Goal: Task Accomplishment & Management: Use online tool/utility

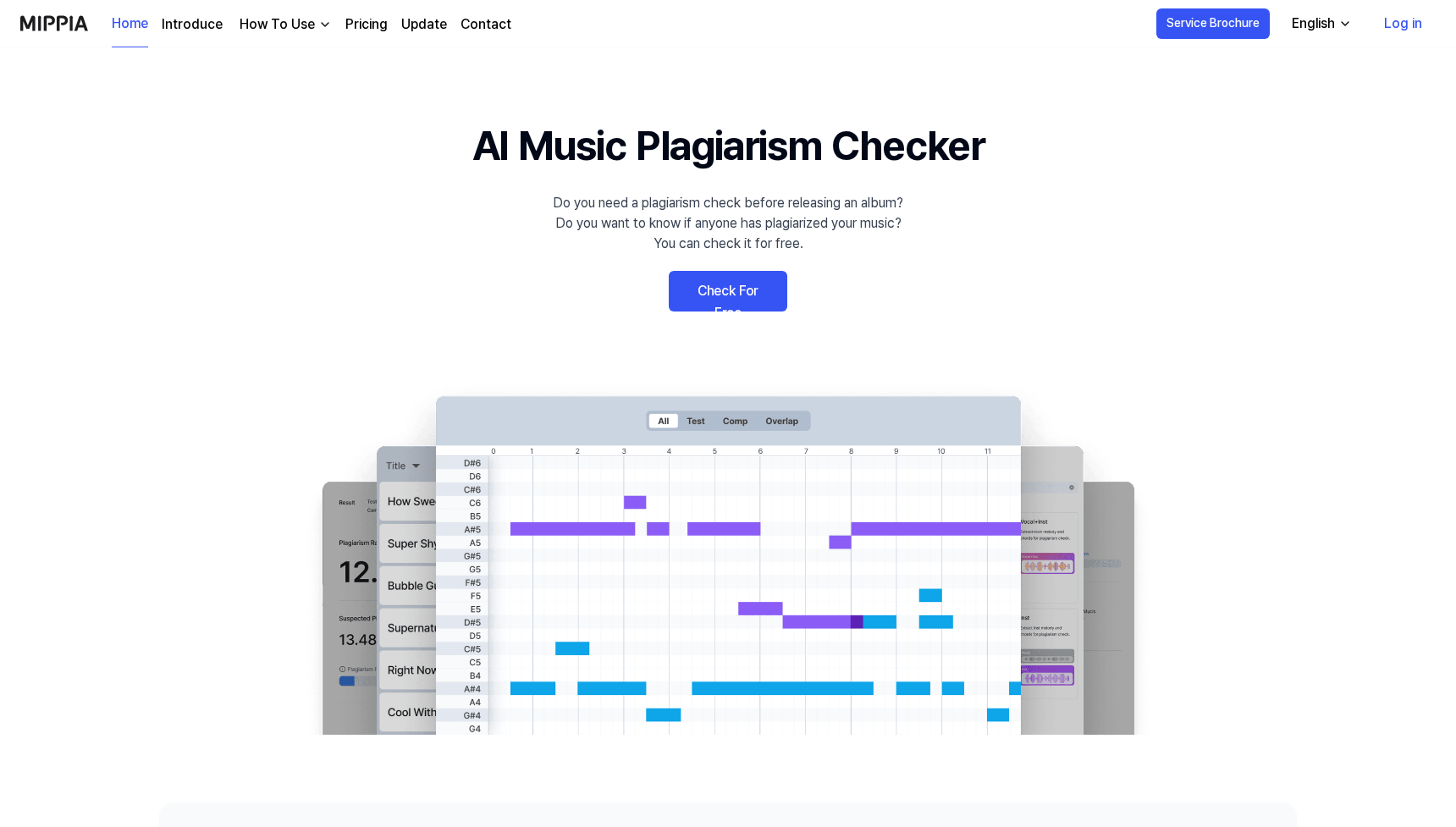
click at [734, 291] on link "Check For Free" at bounding box center [728, 291] width 118 height 41
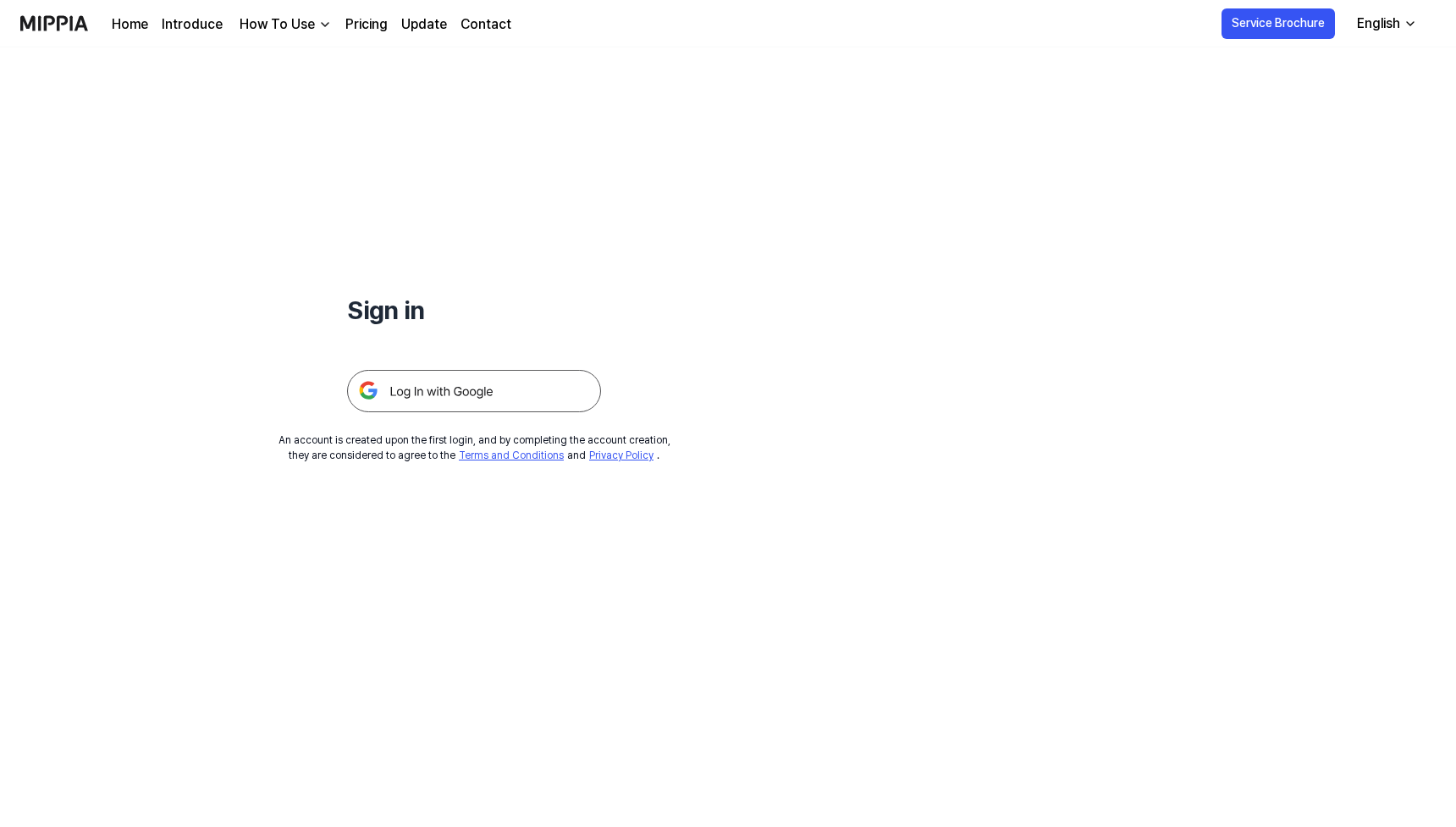
click at [541, 401] on img at bounding box center [474, 391] width 253 height 43
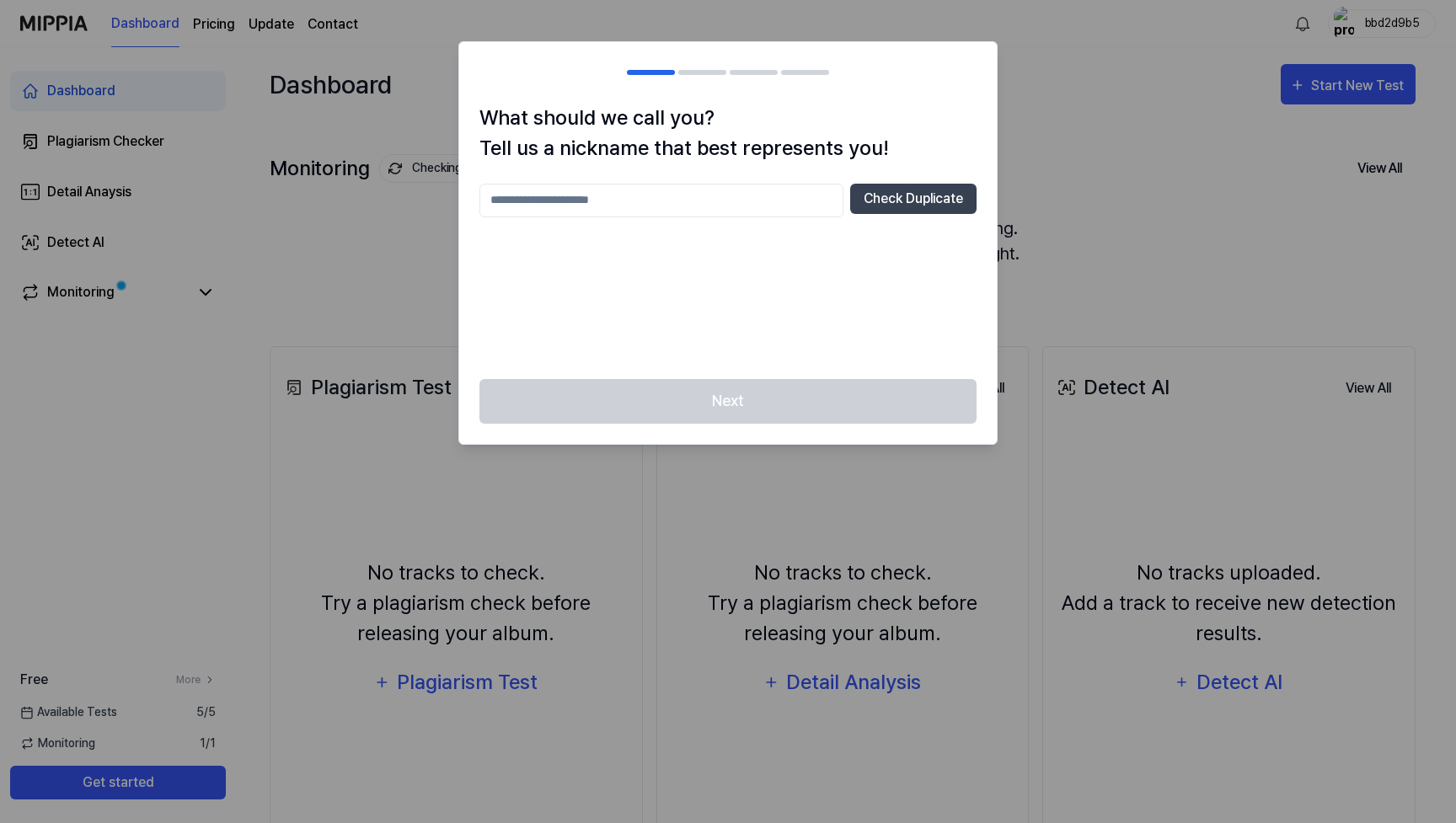
click at [800, 206] on input "text" at bounding box center [661, 200] width 364 height 34
click at [926, 204] on button "Check Duplicate" at bounding box center [913, 198] width 126 height 30
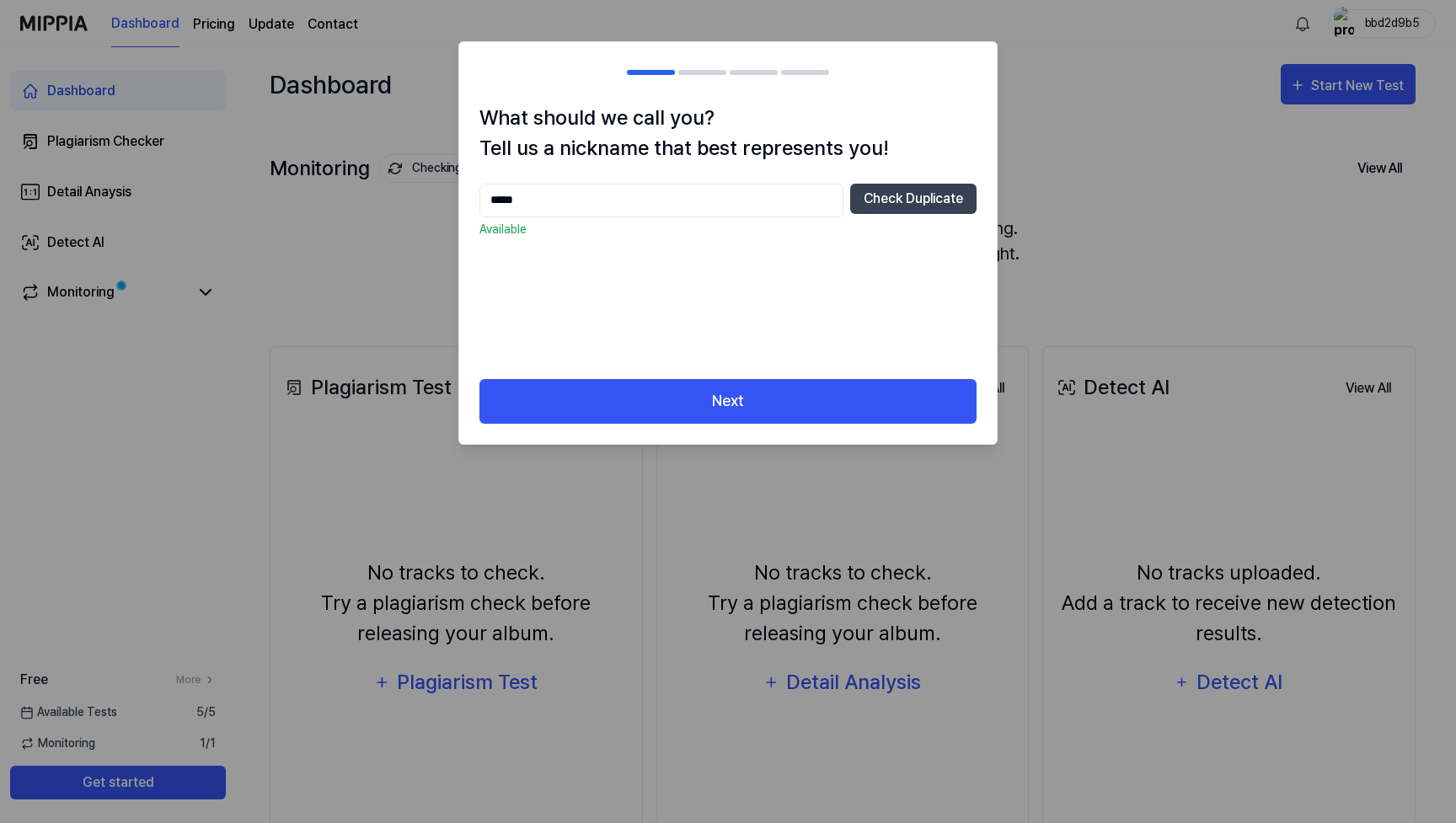
click at [568, 196] on input "*****" at bounding box center [661, 200] width 364 height 34
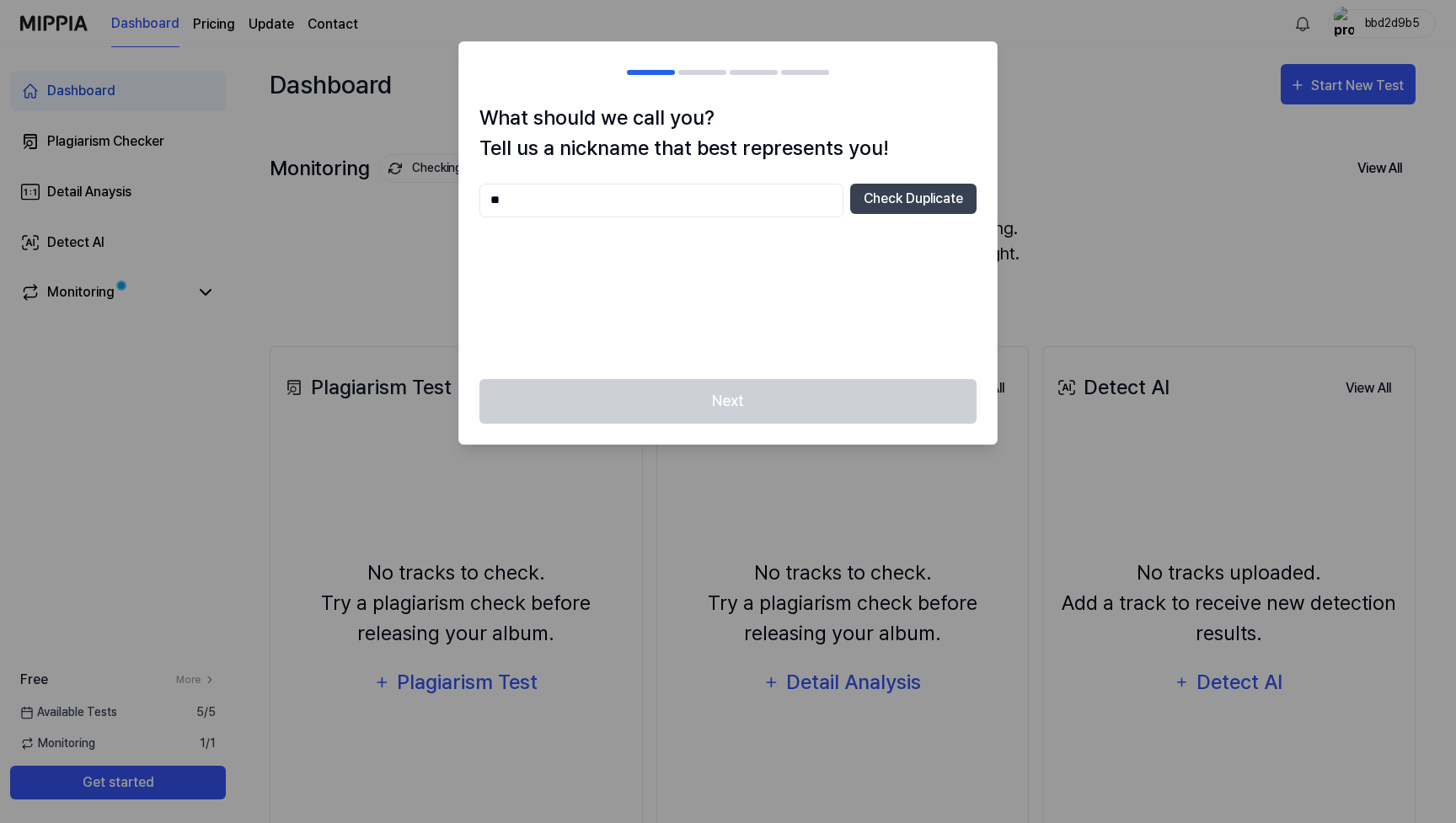
type input "*"
type input "**********"
click at [918, 195] on button "Check Duplicate" at bounding box center [913, 198] width 126 height 30
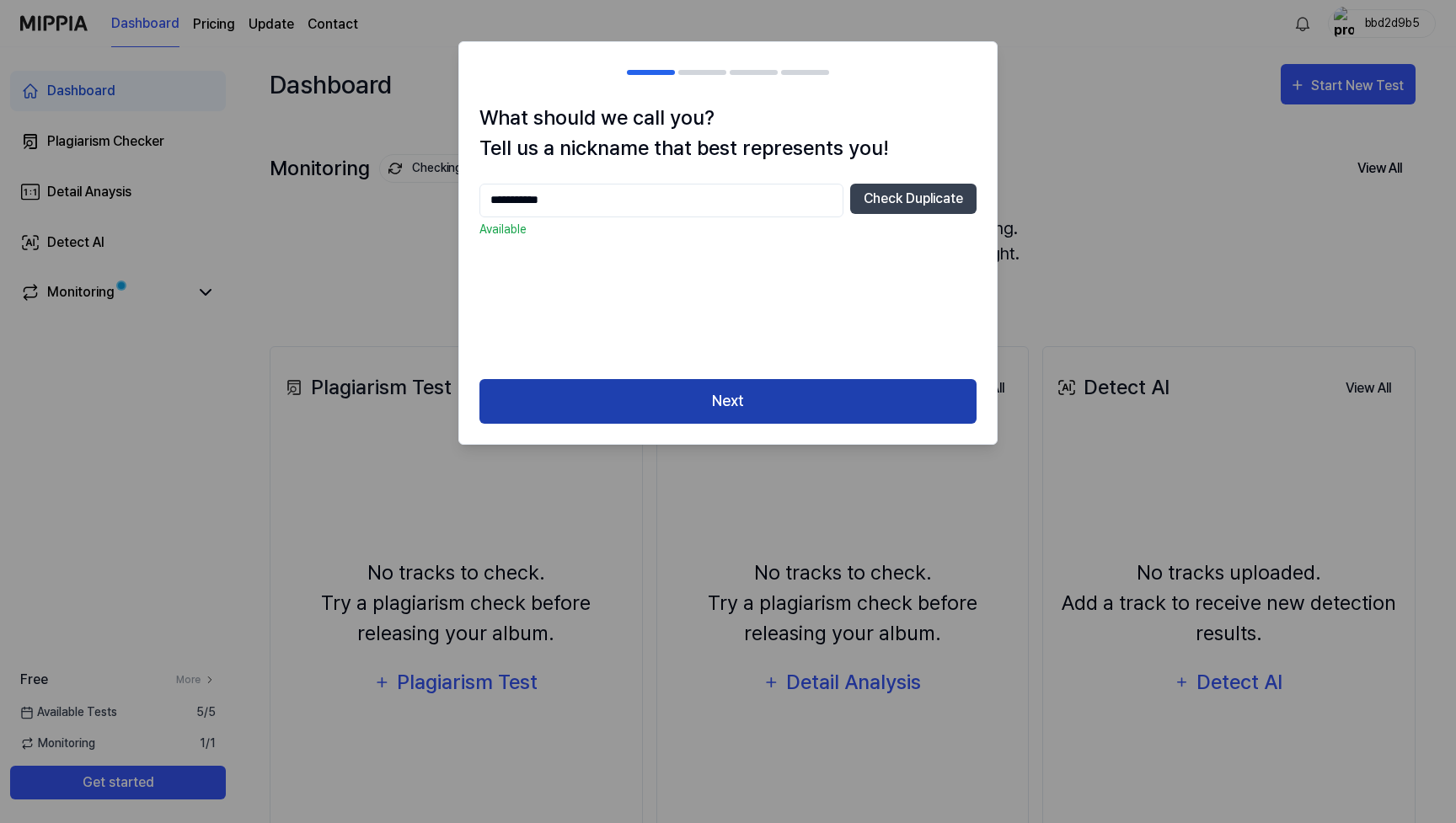
click at [736, 400] on button "Next" at bounding box center [728, 401] width 497 height 44
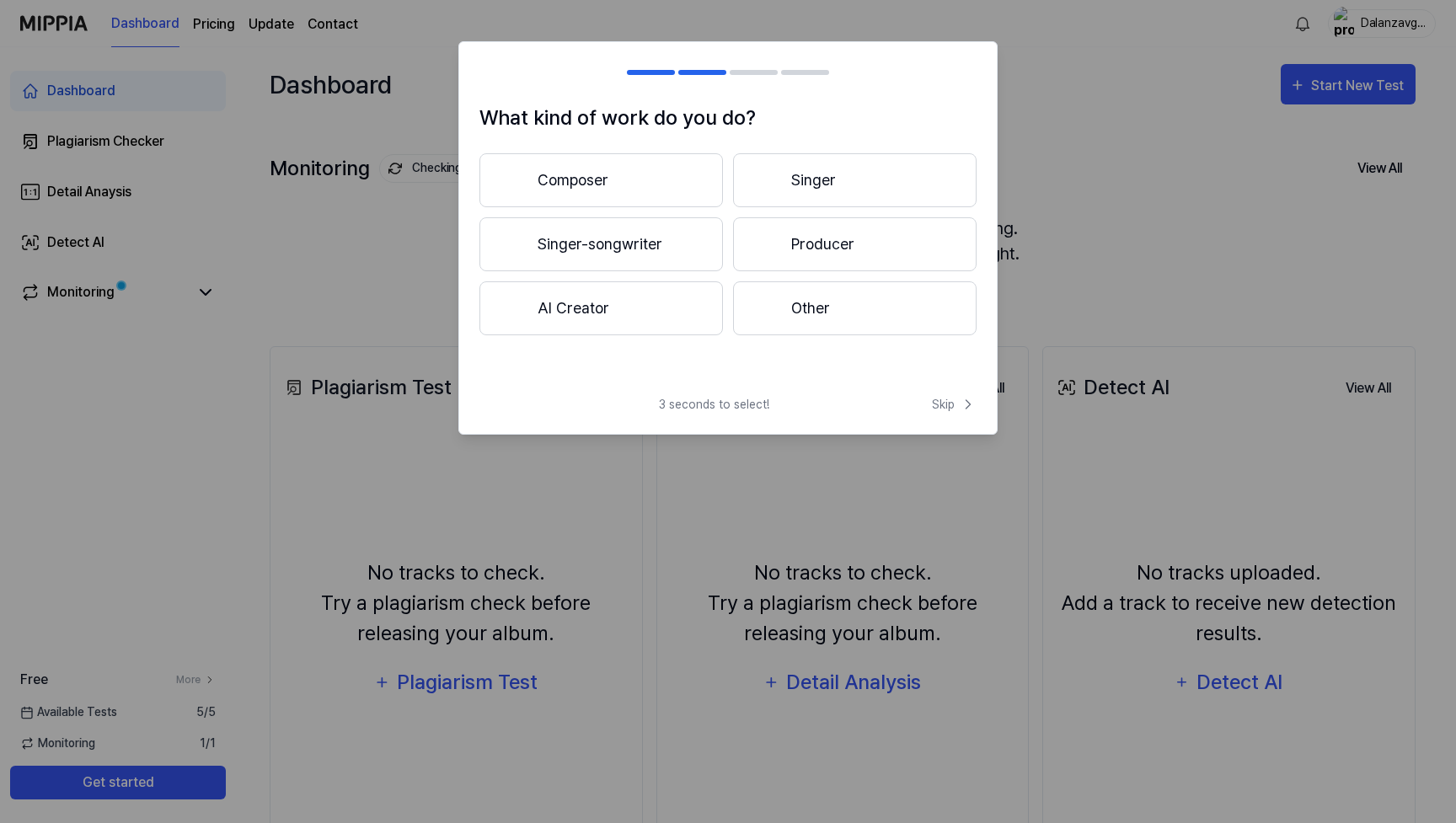
click at [818, 297] on button "Other" at bounding box center [855, 308] width 243 height 54
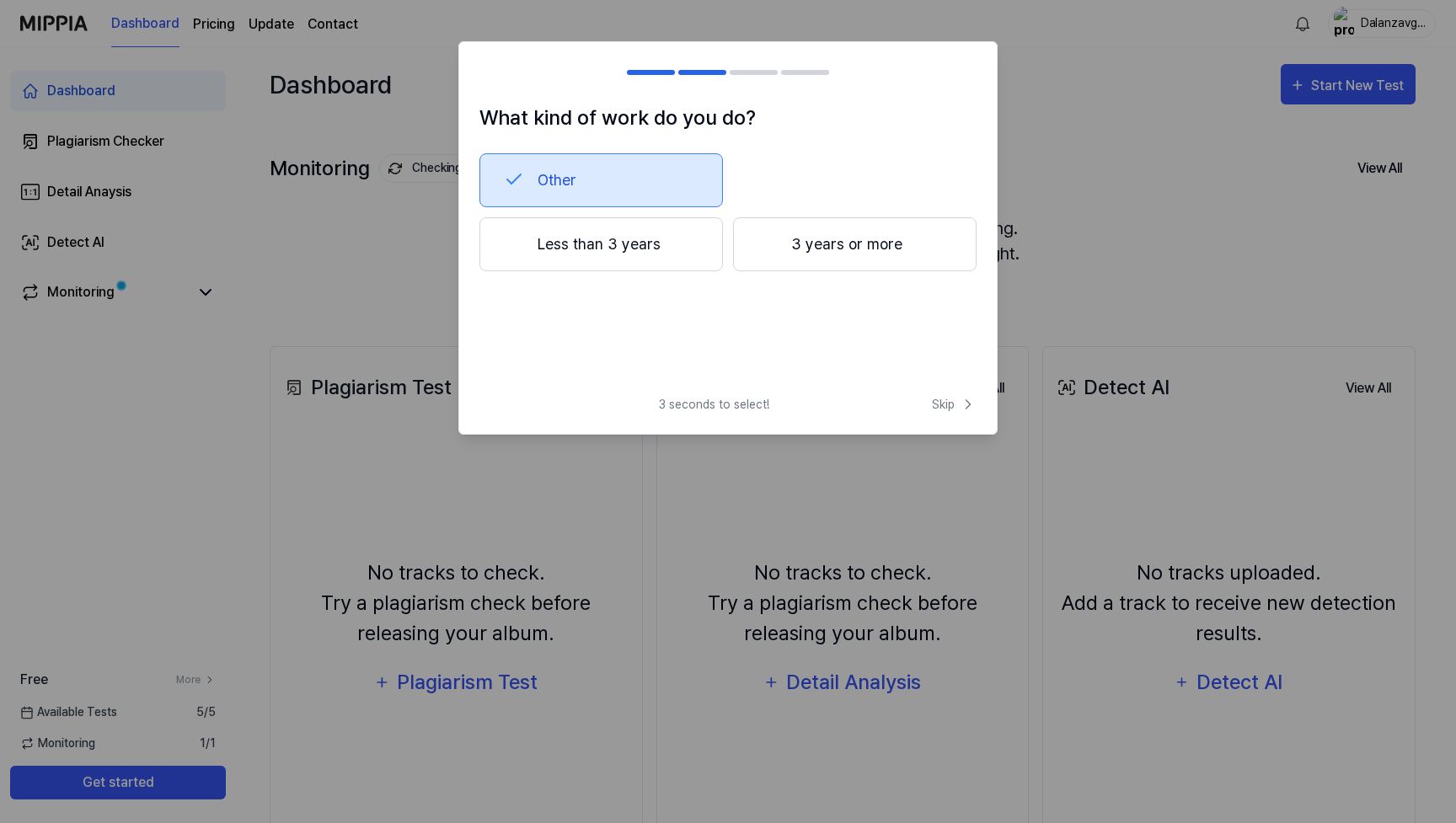
click at [687, 241] on button "Less than 3 years" at bounding box center [601, 244] width 243 height 54
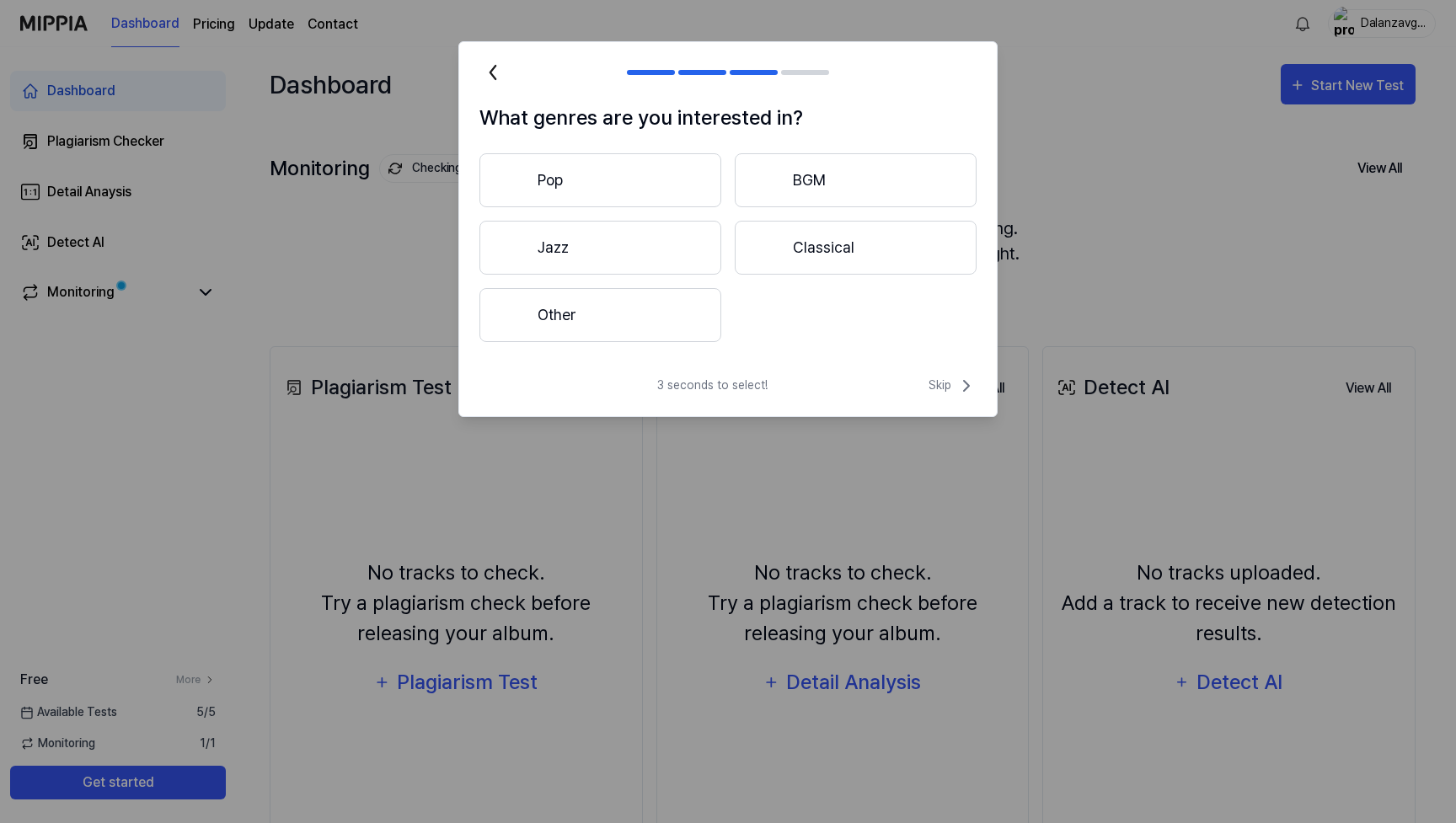
click at [649, 307] on button "Other" at bounding box center [600, 315] width 242 height 54
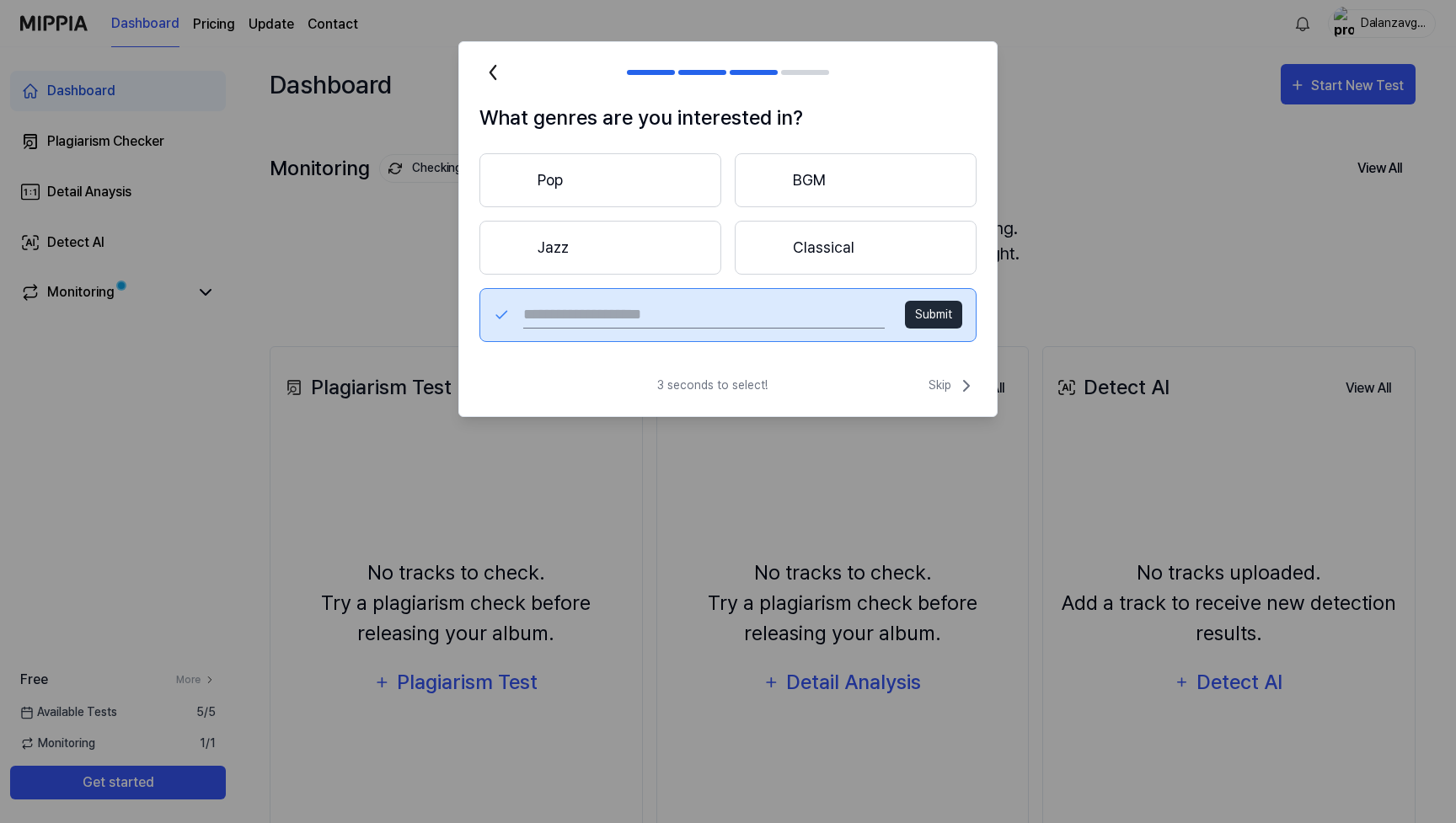
click at [796, 316] on input "text" at bounding box center [704, 315] width 361 height 27
type input "***"
drag, startPoint x: 657, startPoint y: 277, endPoint x: 926, endPoint y: 314, distance: 271.5
click at [926, 314] on button "Submit" at bounding box center [934, 315] width 57 height 28
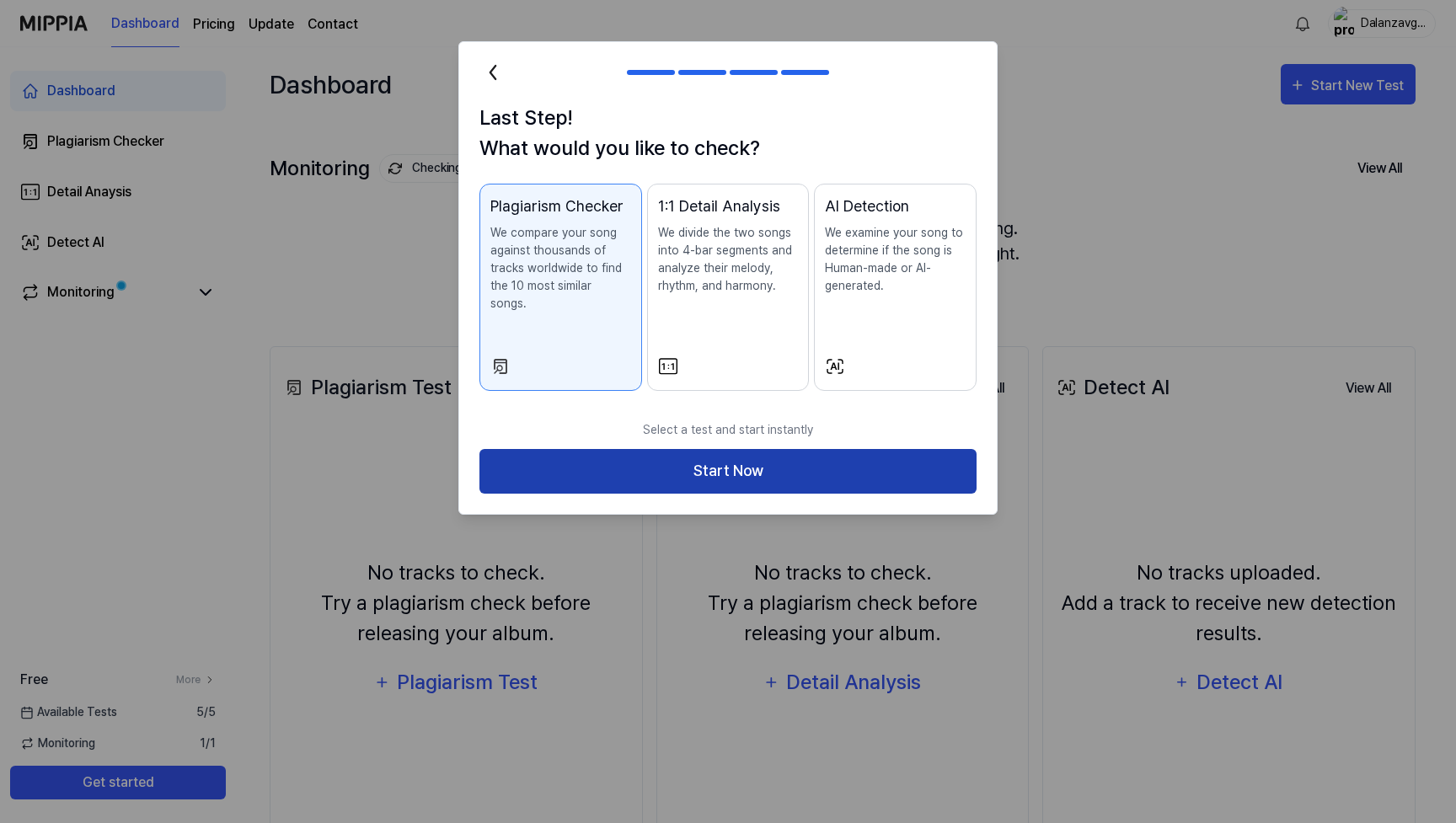
click at [717, 450] on button "Start Now" at bounding box center [728, 471] width 497 height 44
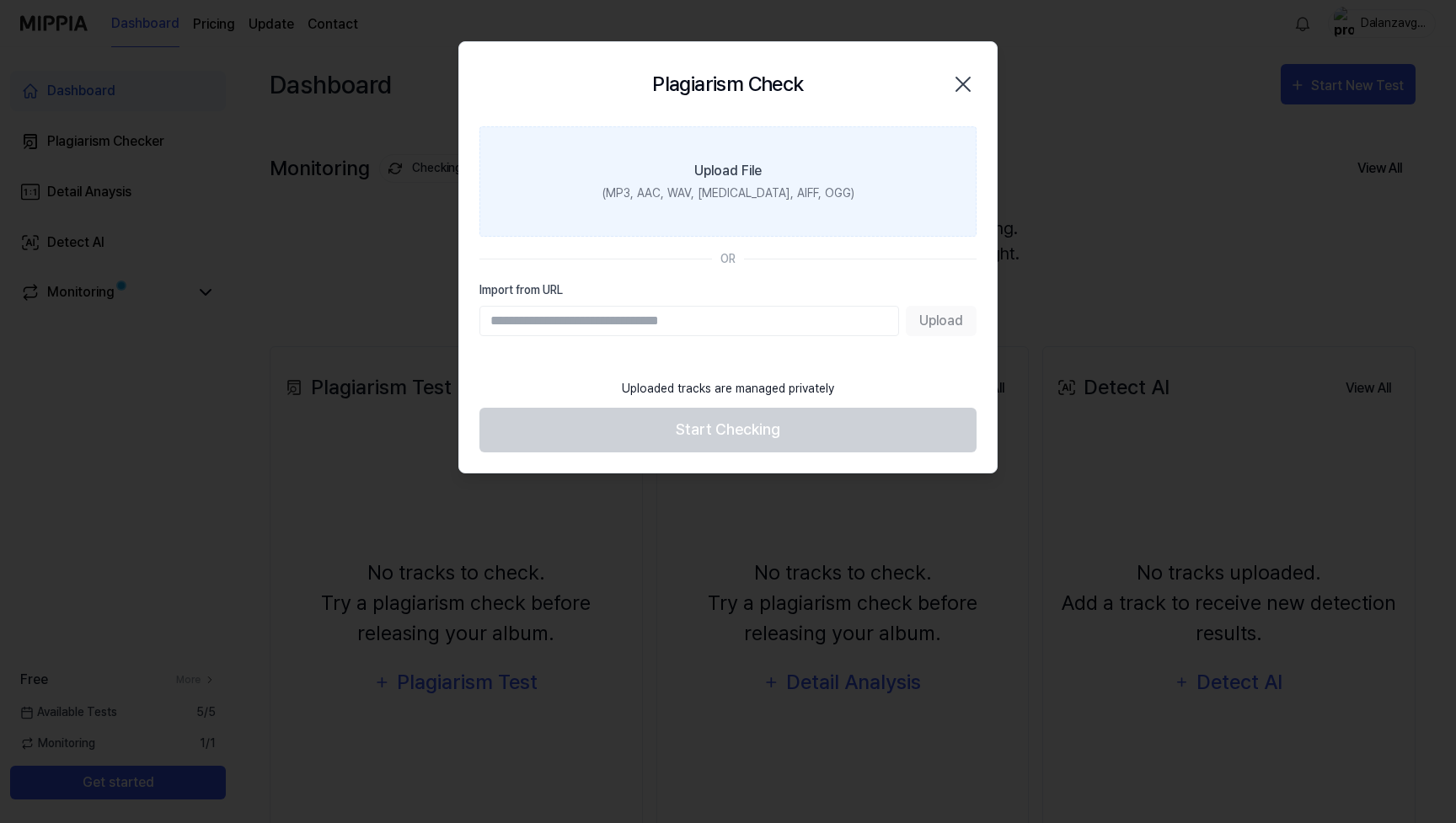
click at [716, 175] on div "Upload File" at bounding box center [728, 171] width 67 height 20
click at [0, 0] on input "Upload File (MP3, AAC, WAV, FLAC, AIFF, OGG)" at bounding box center [0, 0] width 0 height 0
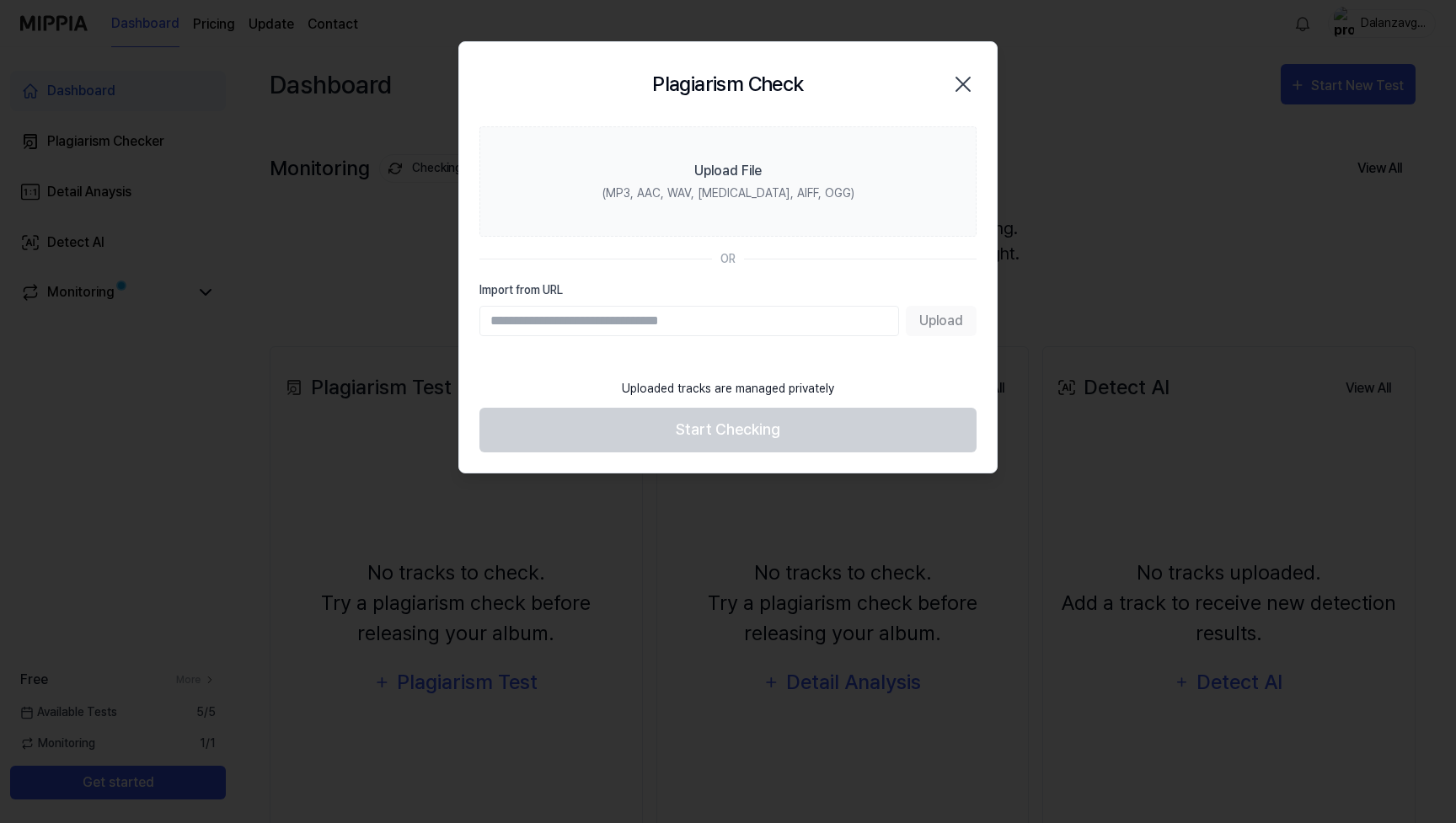
click at [568, 318] on input "Import from URL" at bounding box center [690, 320] width 420 height 30
paste input "**********"
type input "**********"
click at [946, 319] on button "Upload" at bounding box center [940, 320] width 71 height 30
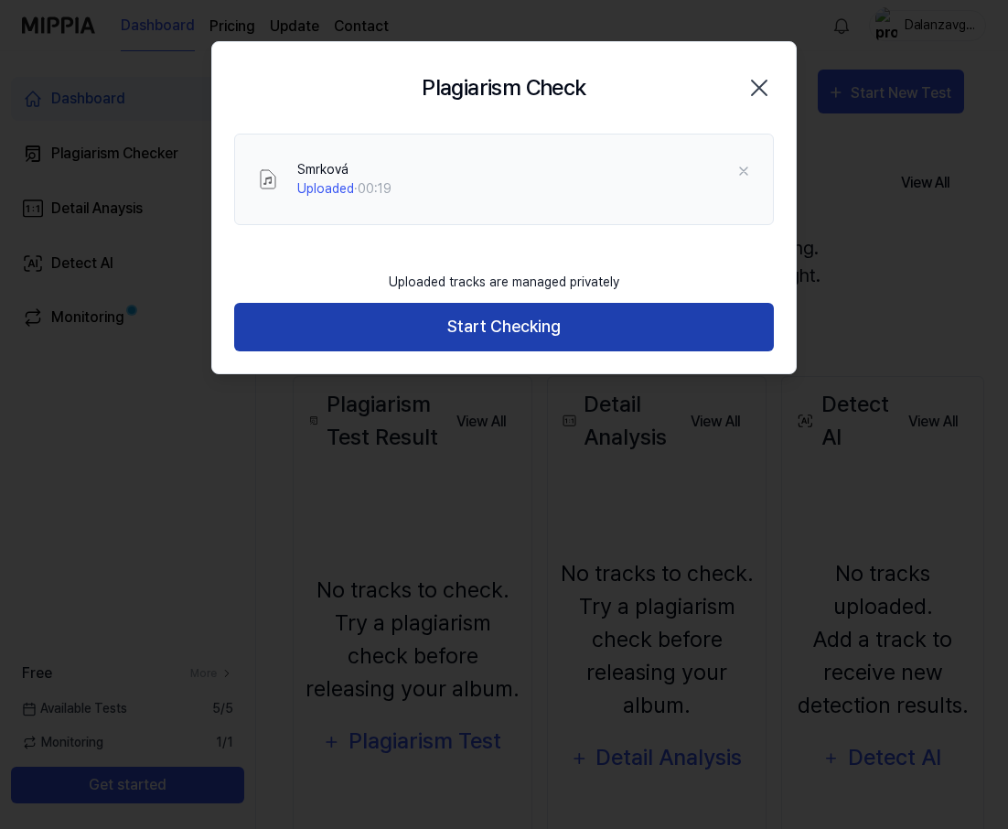
click at [465, 328] on button "Start Checking" at bounding box center [504, 327] width 540 height 48
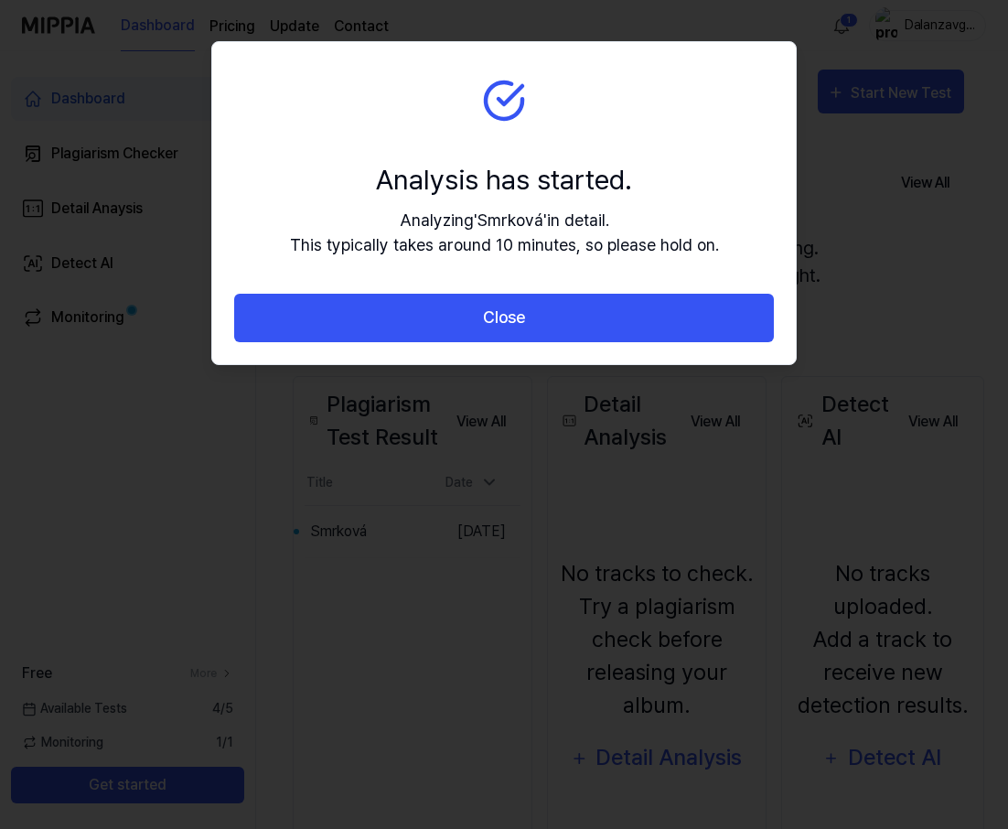
click at [458, 712] on div at bounding box center [504, 414] width 1008 height 829
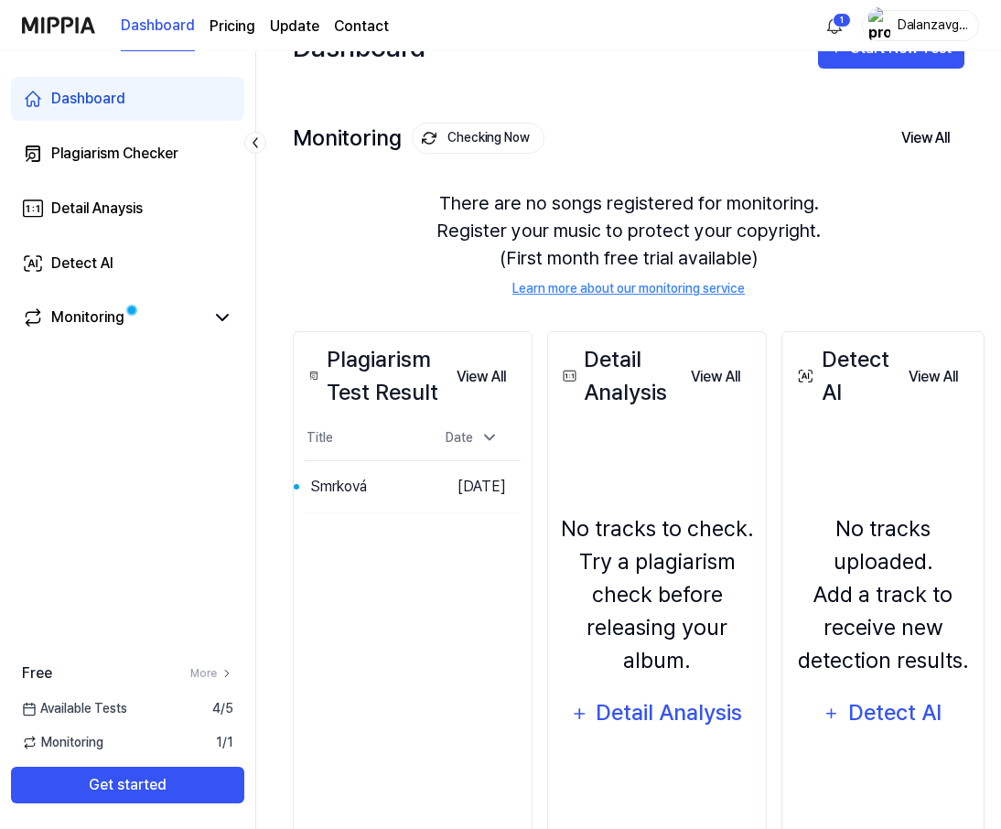
scroll to position [28, 0]
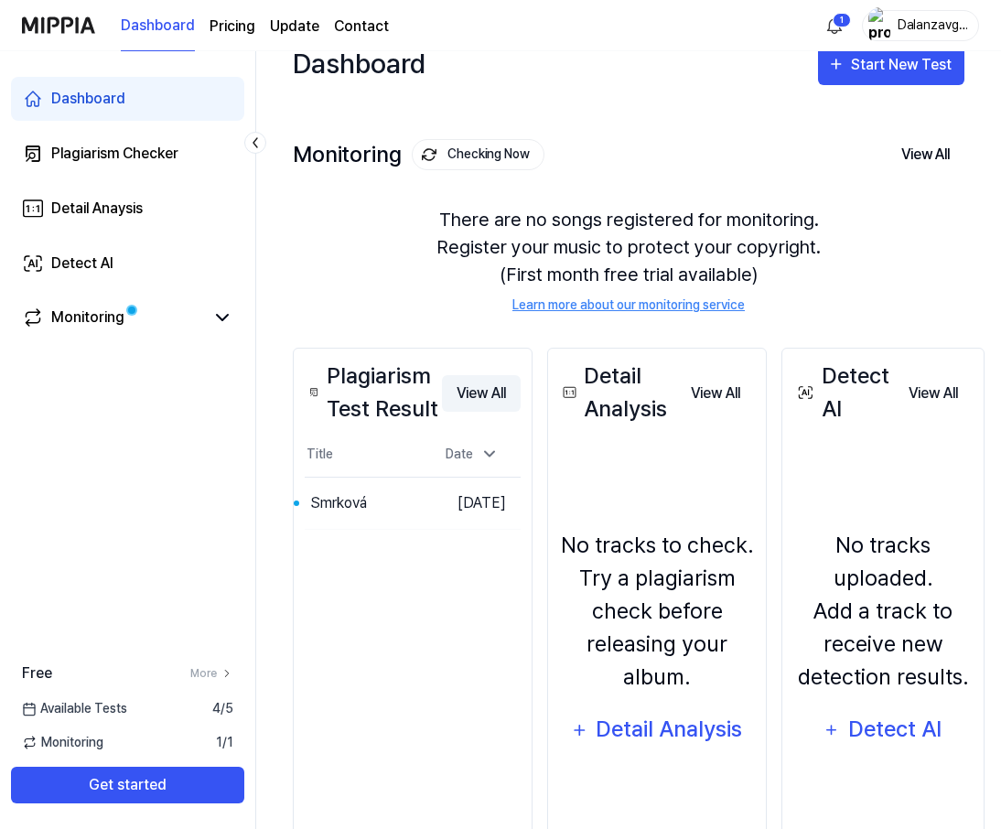
click at [486, 392] on button "View All" at bounding box center [481, 393] width 79 height 37
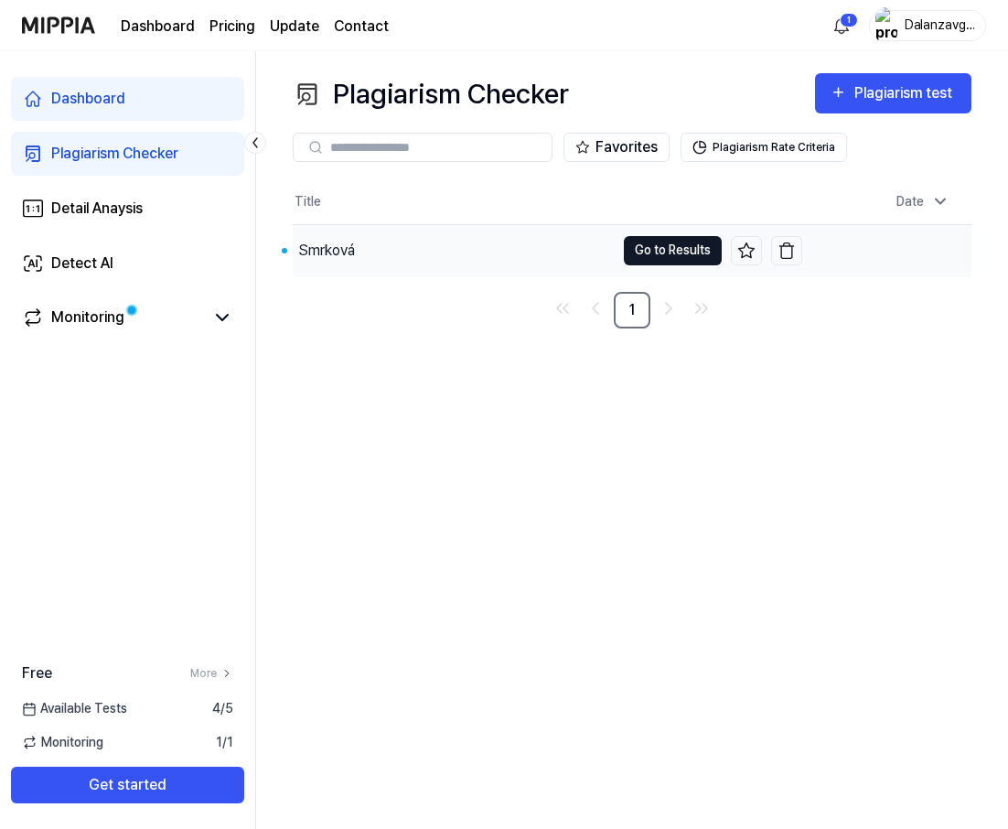
click at [647, 241] on button "Go to Results" at bounding box center [673, 250] width 98 height 29
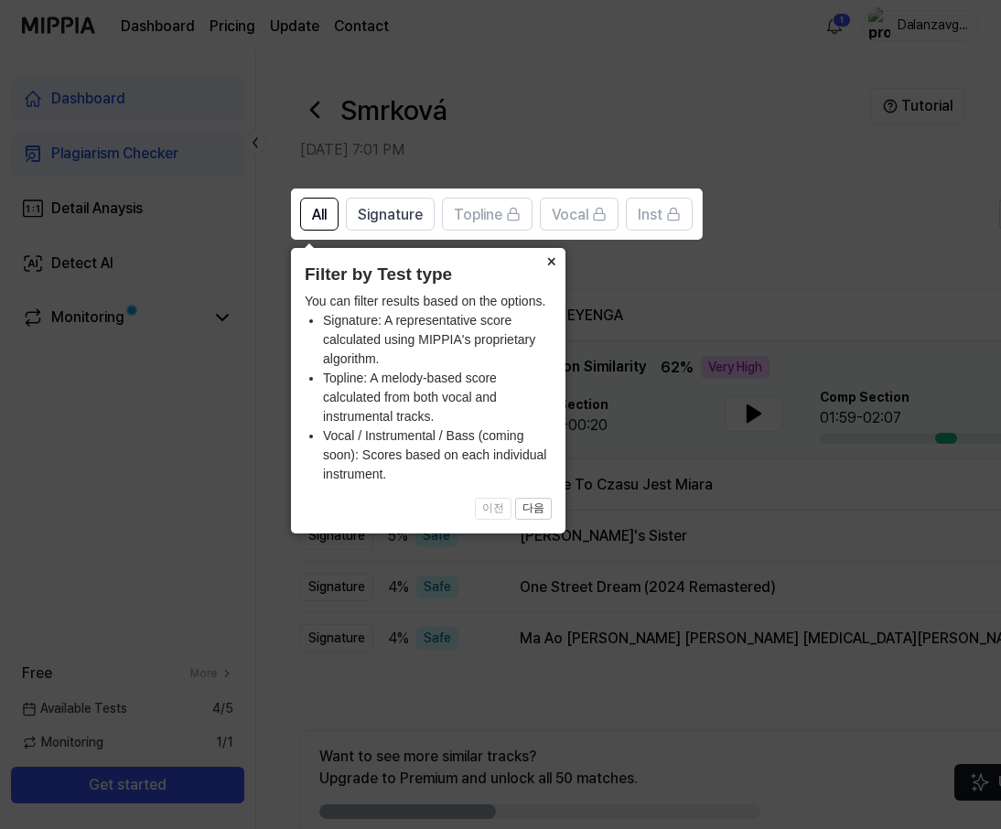
click at [553, 264] on button "×" at bounding box center [550, 261] width 29 height 26
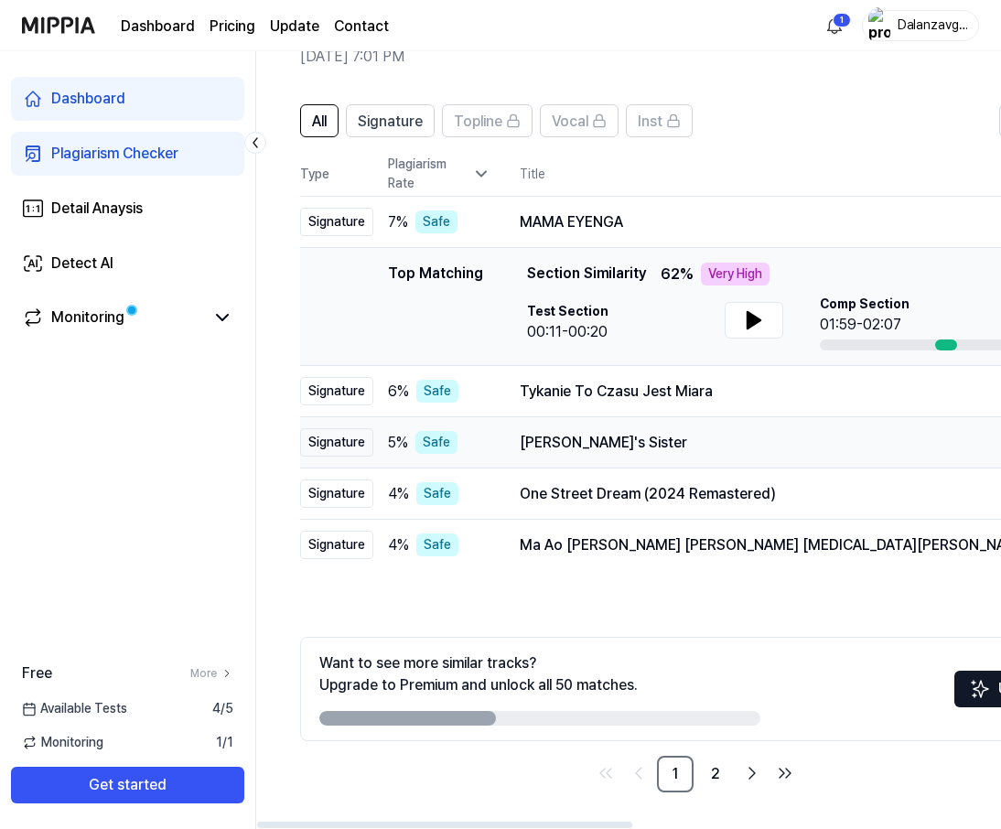
scroll to position [93, 0]
click at [717, 772] on link "2" at bounding box center [715, 774] width 37 height 37
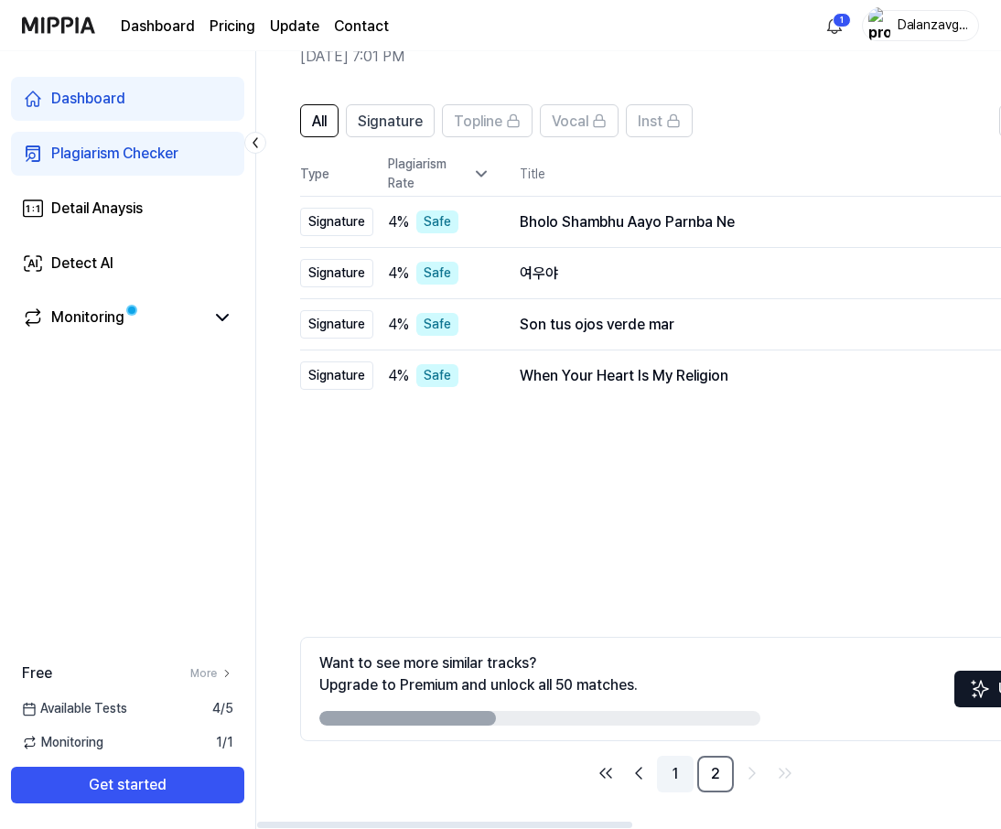
click at [688, 773] on link "1" at bounding box center [675, 774] width 37 height 37
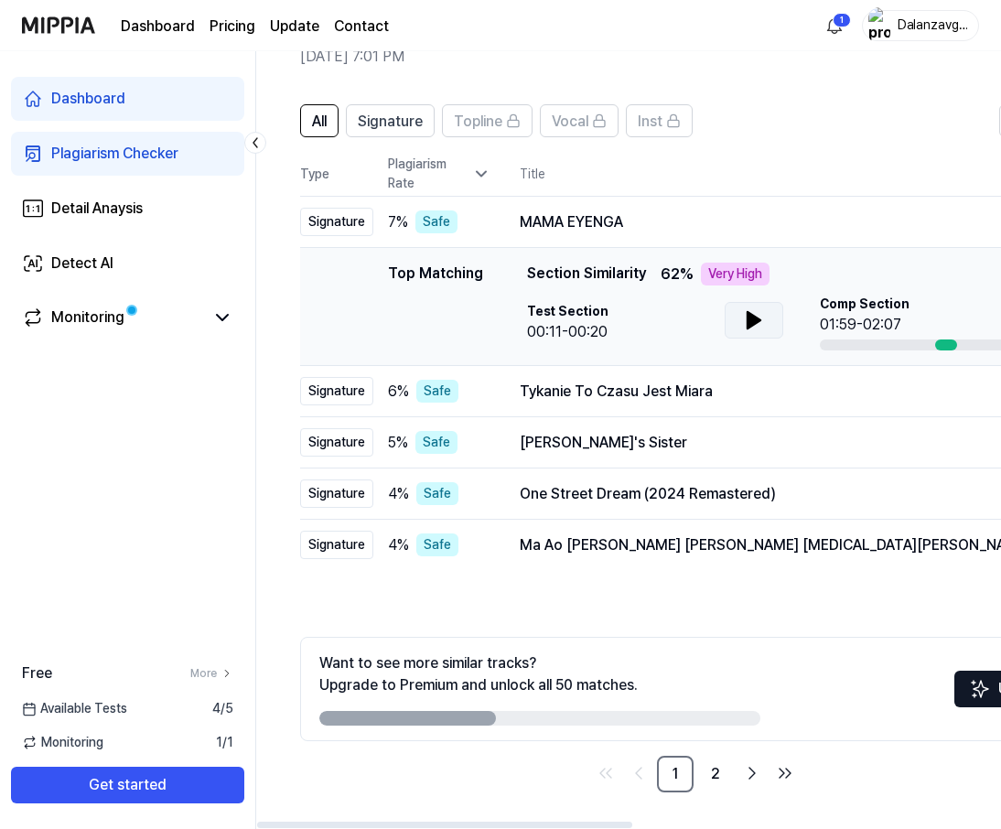
click at [752, 316] on icon at bounding box center [753, 320] width 13 height 16
click at [753, 321] on icon at bounding box center [754, 320] width 22 height 22
click at [750, 329] on icon at bounding box center [754, 320] width 22 height 22
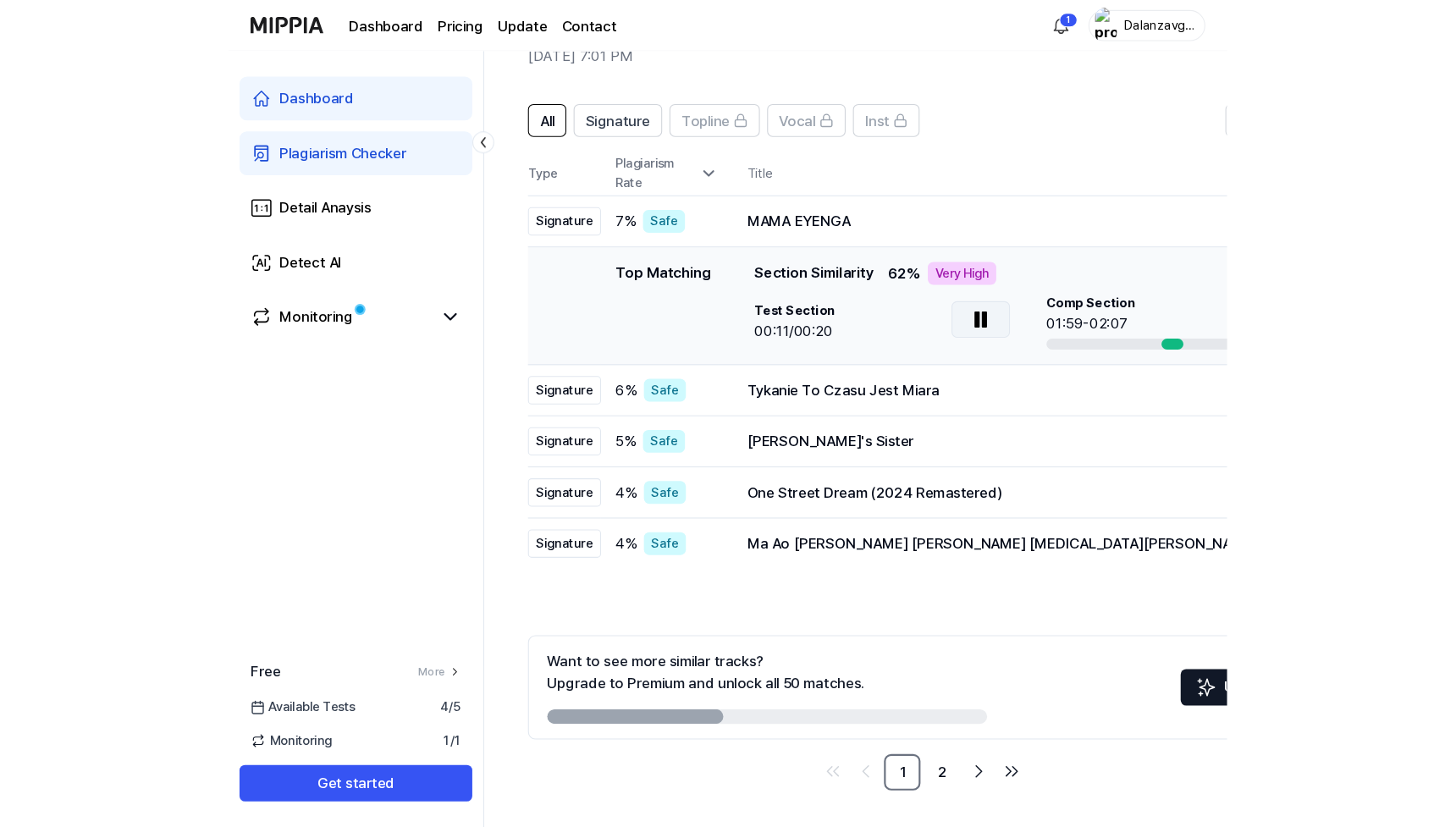
scroll to position [26, 0]
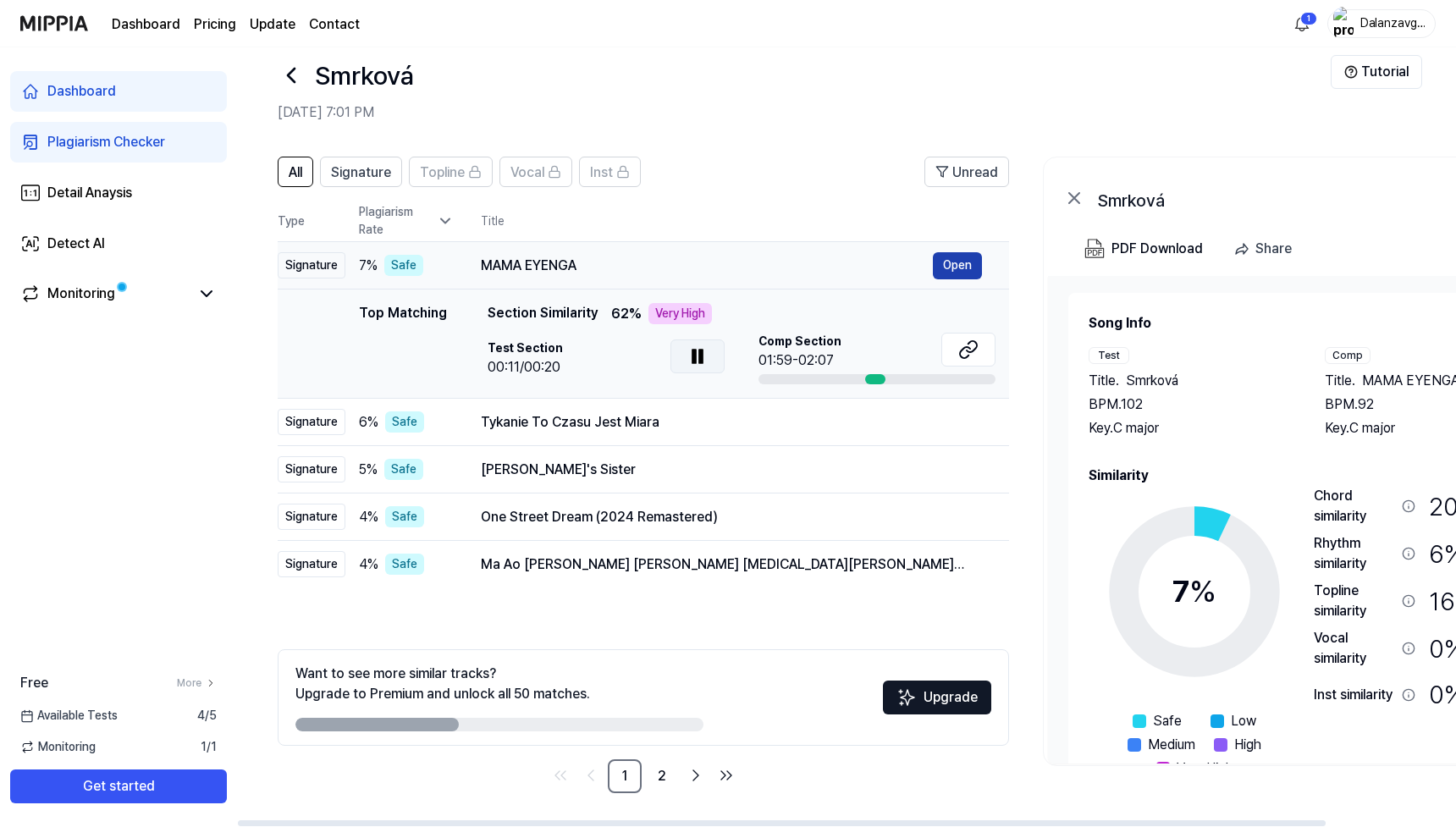
click at [959, 267] on button "Open" at bounding box center [956, 265] width 49 height 27
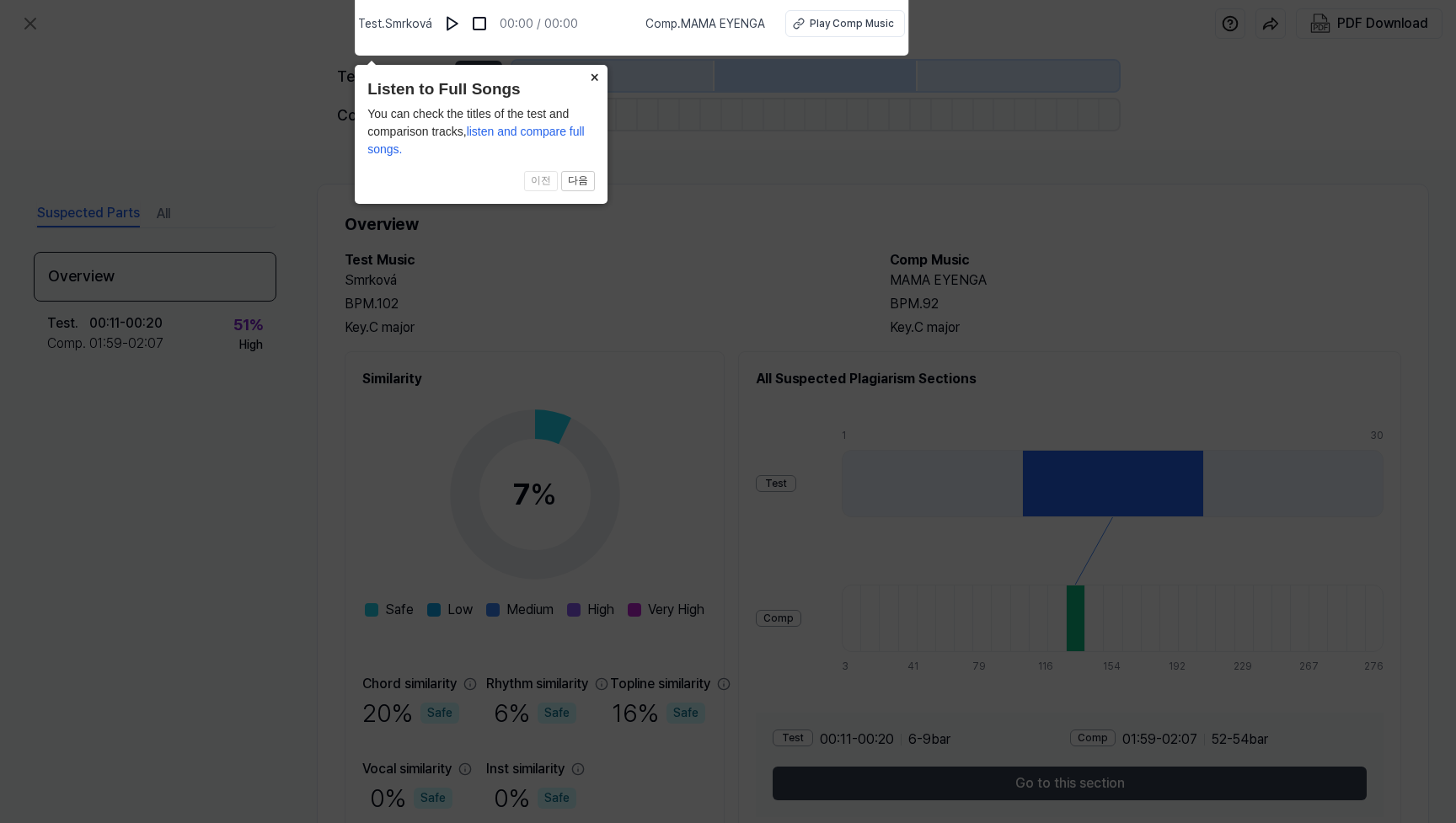
click at [592, 79] on button "×" at bounding box center [593, 76] width 27 height 24
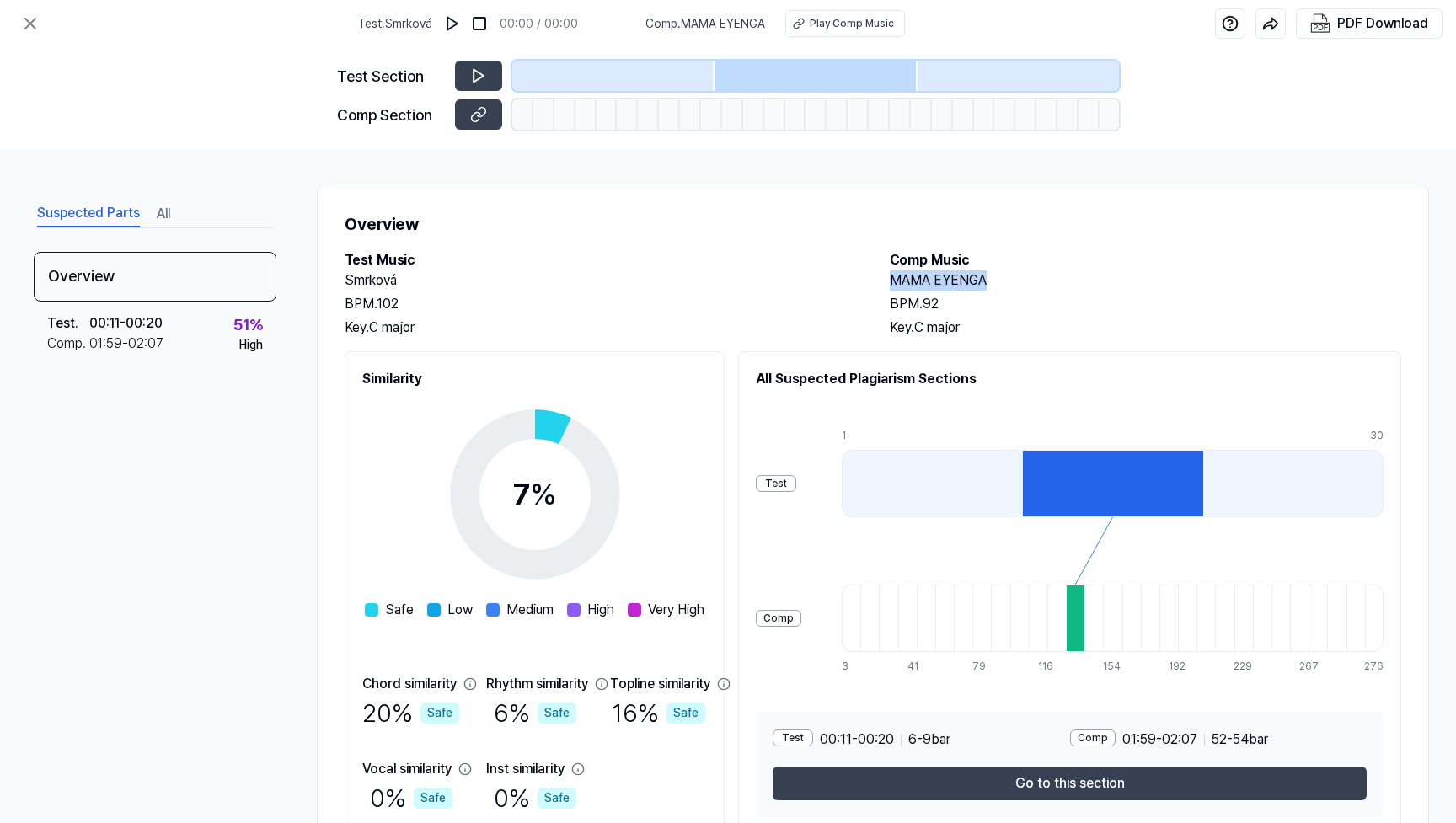
drag, startPoint x: 985, startPoint y: 274, endPoint x: 889, endPoint y: 282, distance: 96.3
click at [889, 282] on div "Test Music Smrková BPM. 102 Key. C major Comp Music MAMA EYENGA BPM. 92 Key. C …" at bounding box center [872, 294] width 1056 height 87
copy h2 "MAMA EYENGA"
click at [485, 71] on icon at bounding box center [478, 75] width 17 height 17
click at [478, 75] on icon at bounding box center [478, 75] width 17 height 17
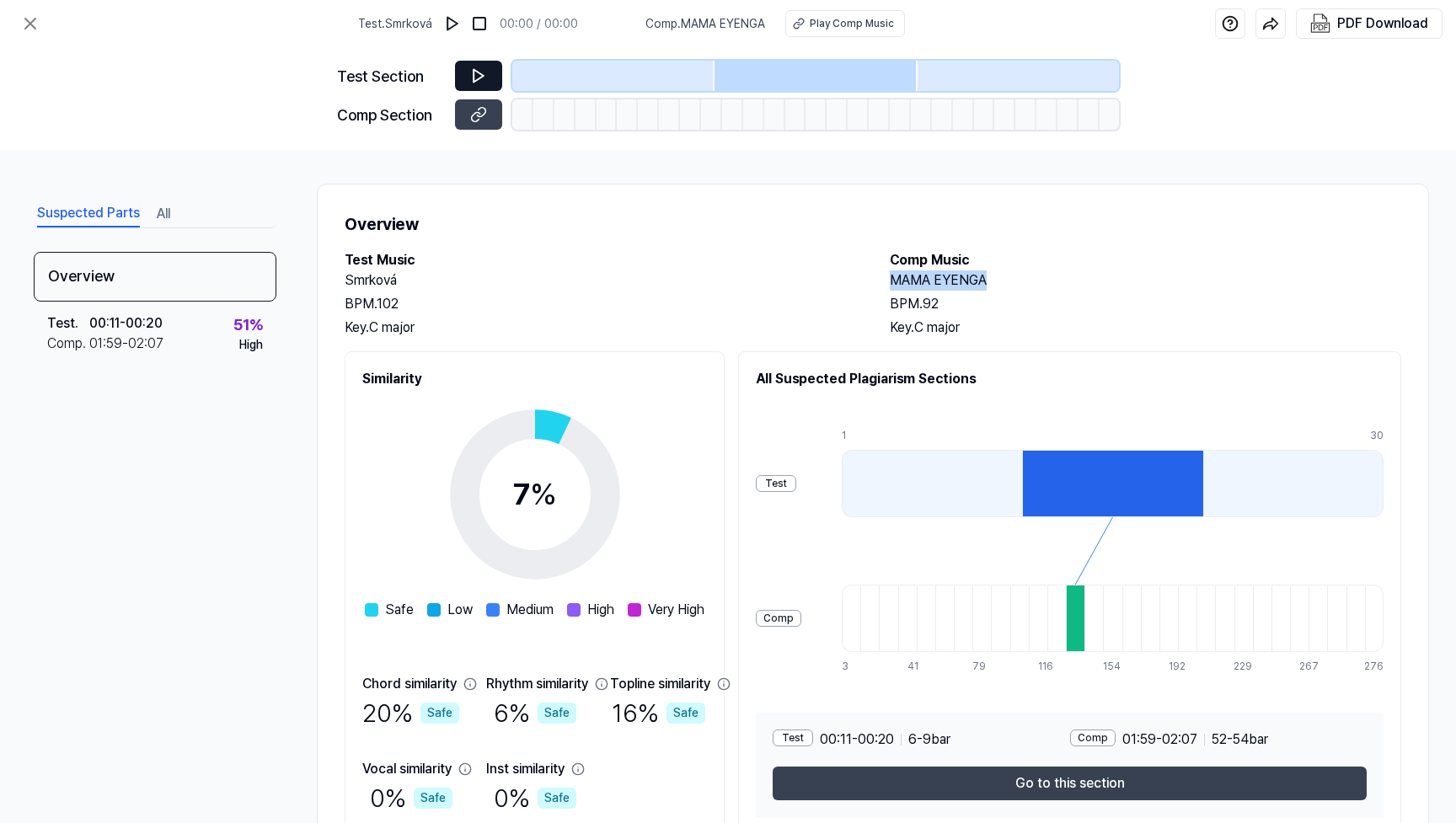
click at [474, 71] on icon at bounding box center [478, 76] width 10 height 13
click at [456, 25] on img at bounding box center [452, 23] width 17 height 17
click at [469, 69] on button at bounding box center [478, 75] width 47 height 30
click at [477, 75] on icon at bounding box center [478, 75] width 17 height 17
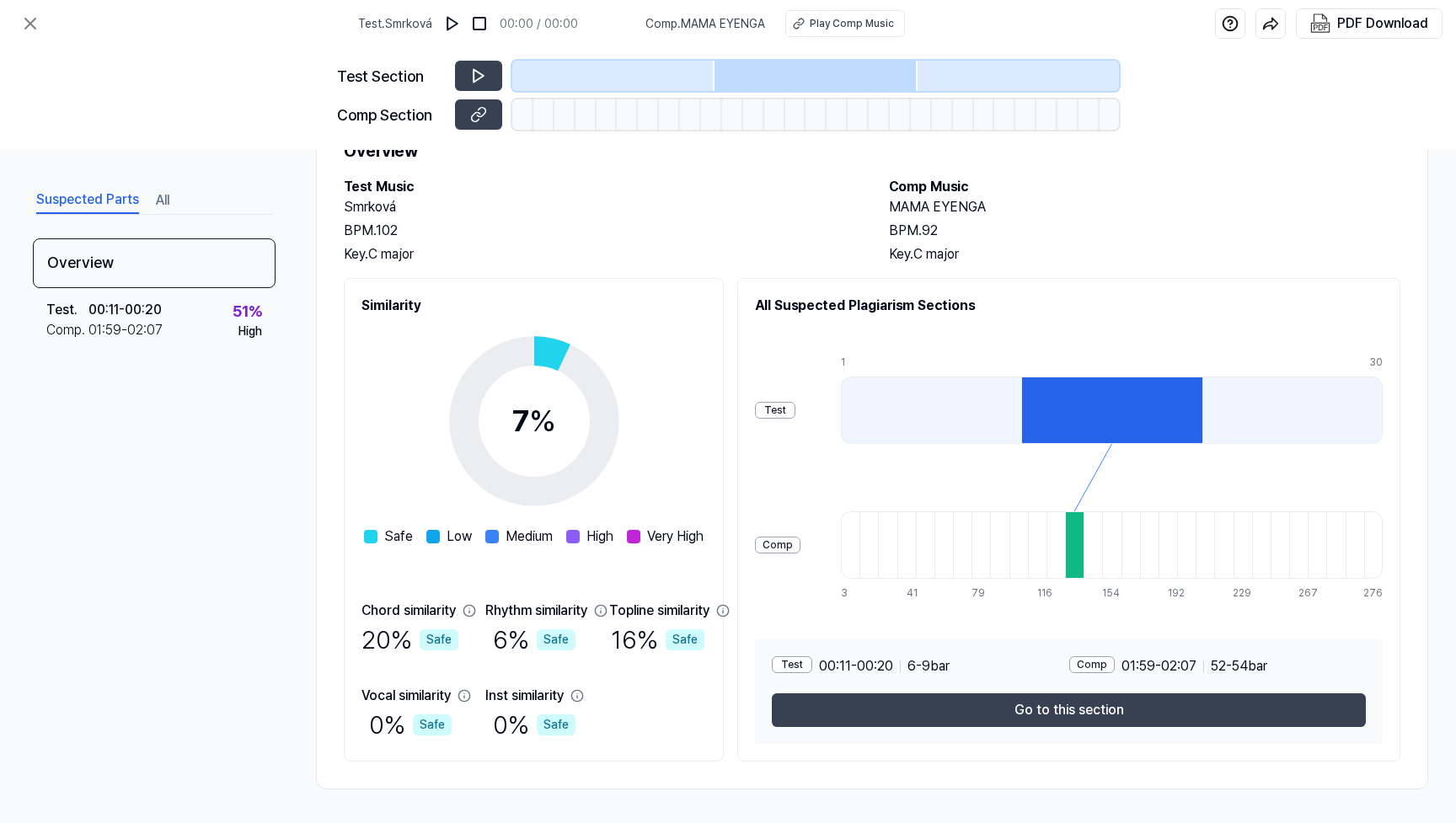
scroll to position [80, 1]
click at [788, 657] on div "Test" at bounding box center [792, 665] width 41 height 17
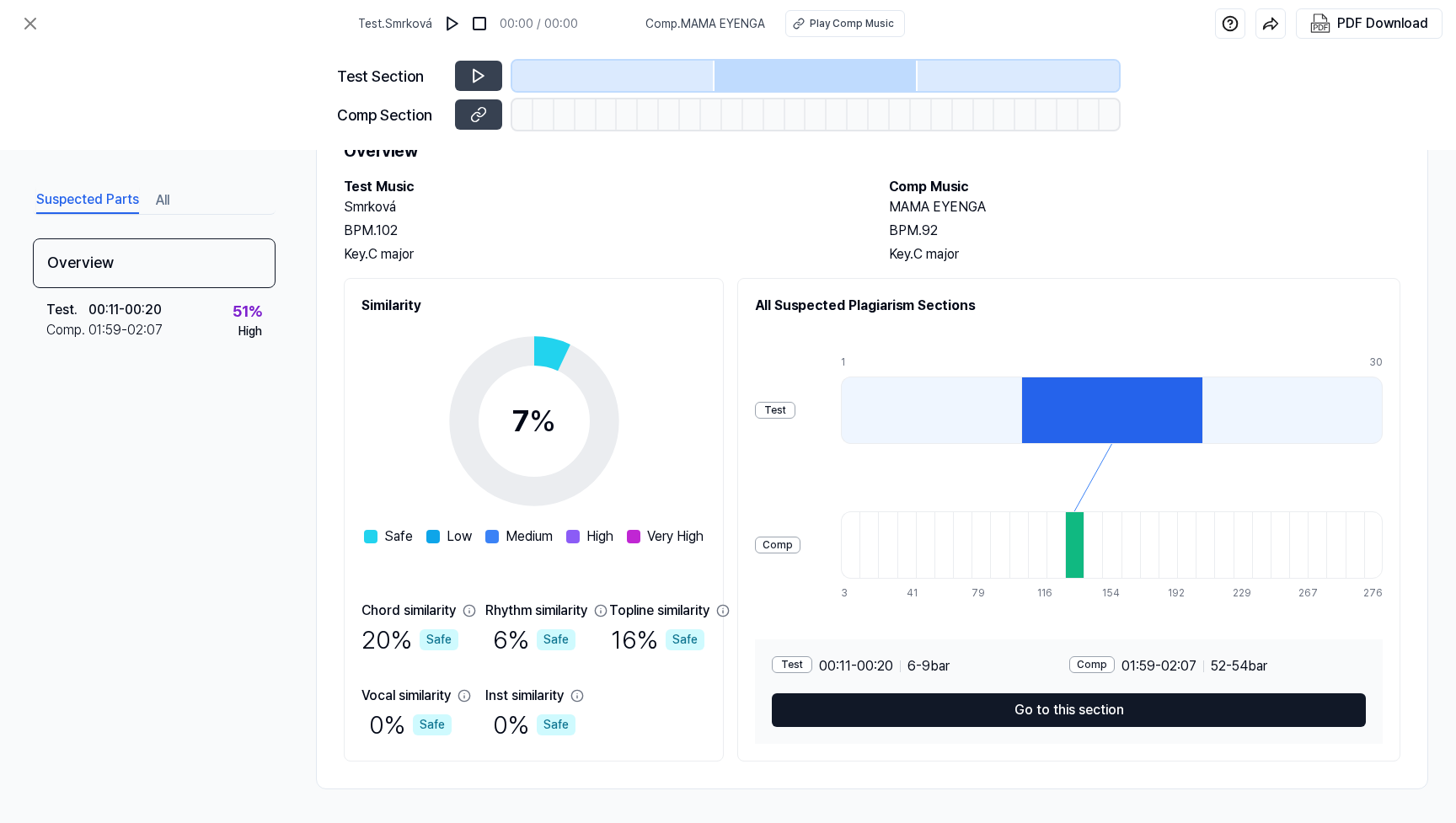
click at [1052, 710] on button "Go to this section" at bounding box center [1068, 710] width 594 height 34
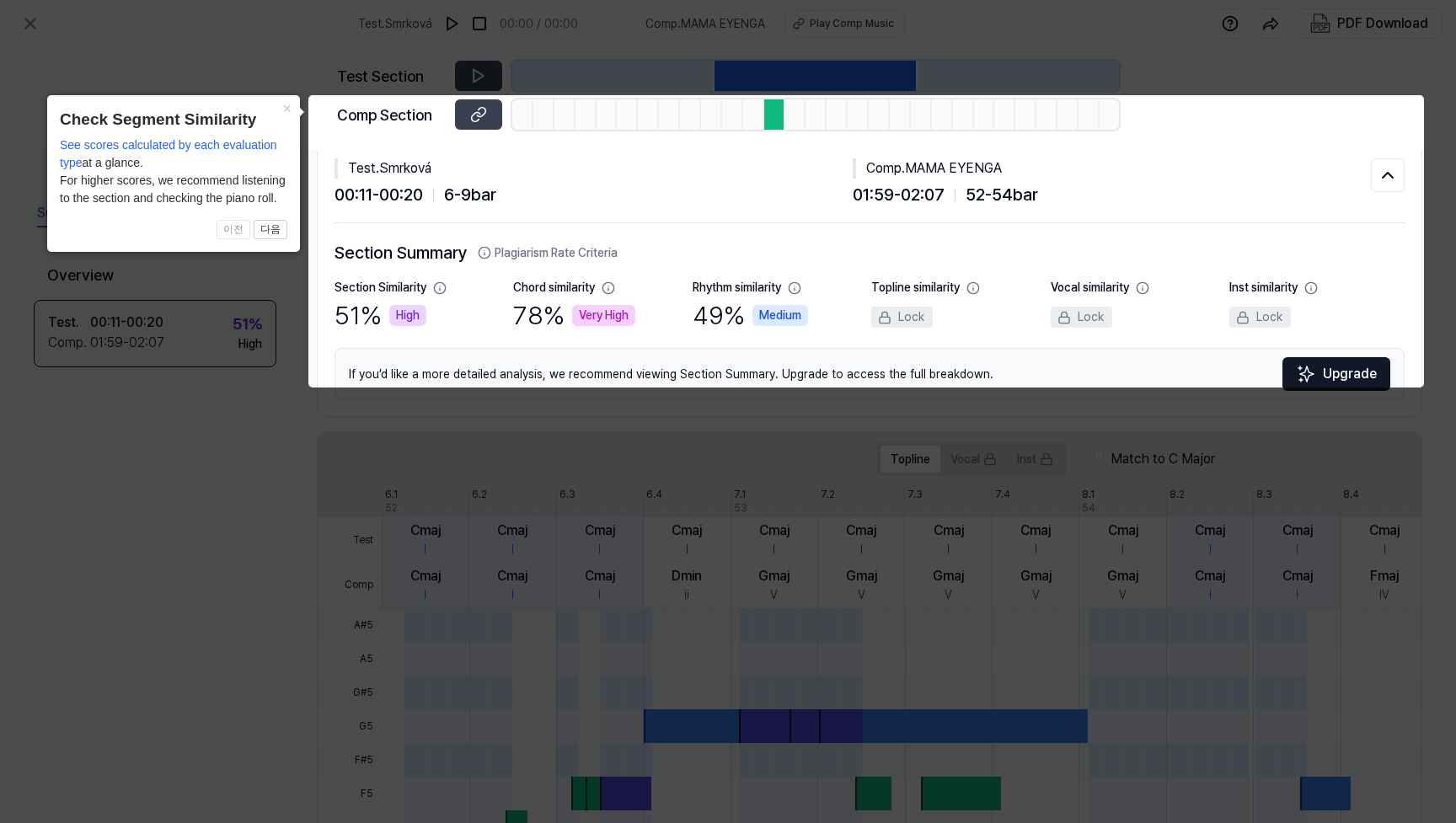
scroll to position [79, 0]
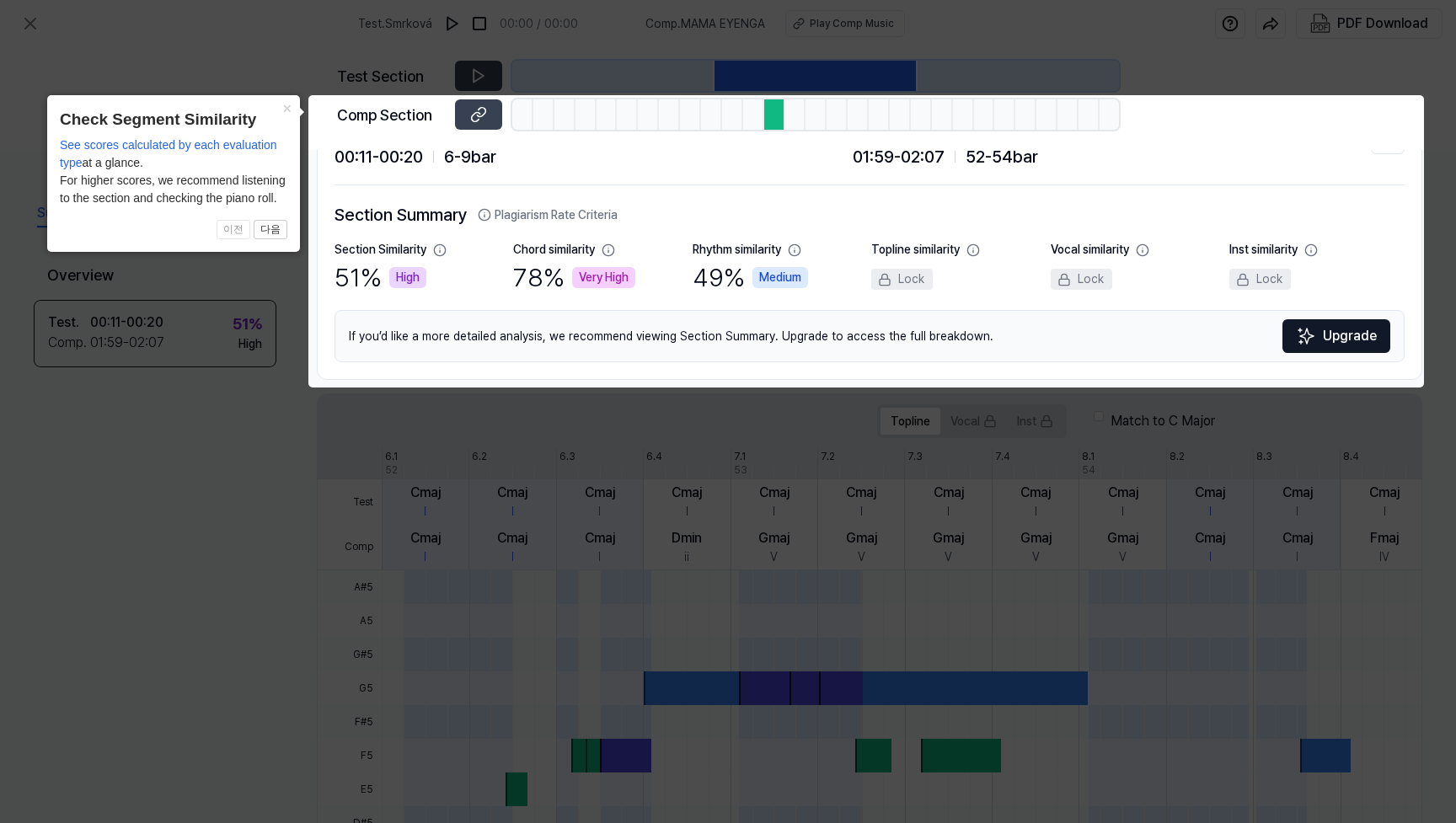
click at [600, 272] on div "Very High" at bounding box center [603, 277] width 64 height 21
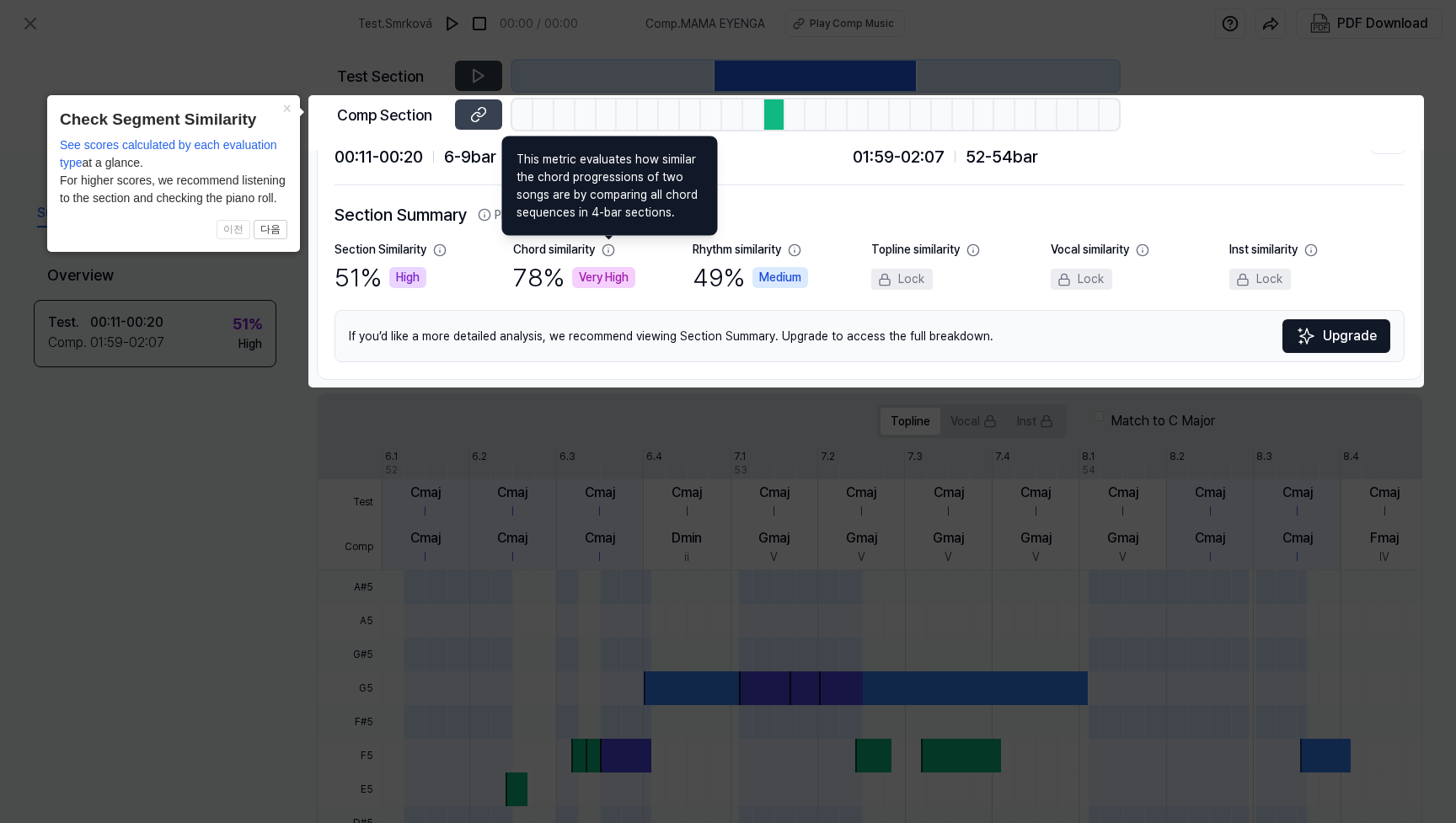
click at [611, 249] on icon at bounding box center [608, 249] width 14 height 14
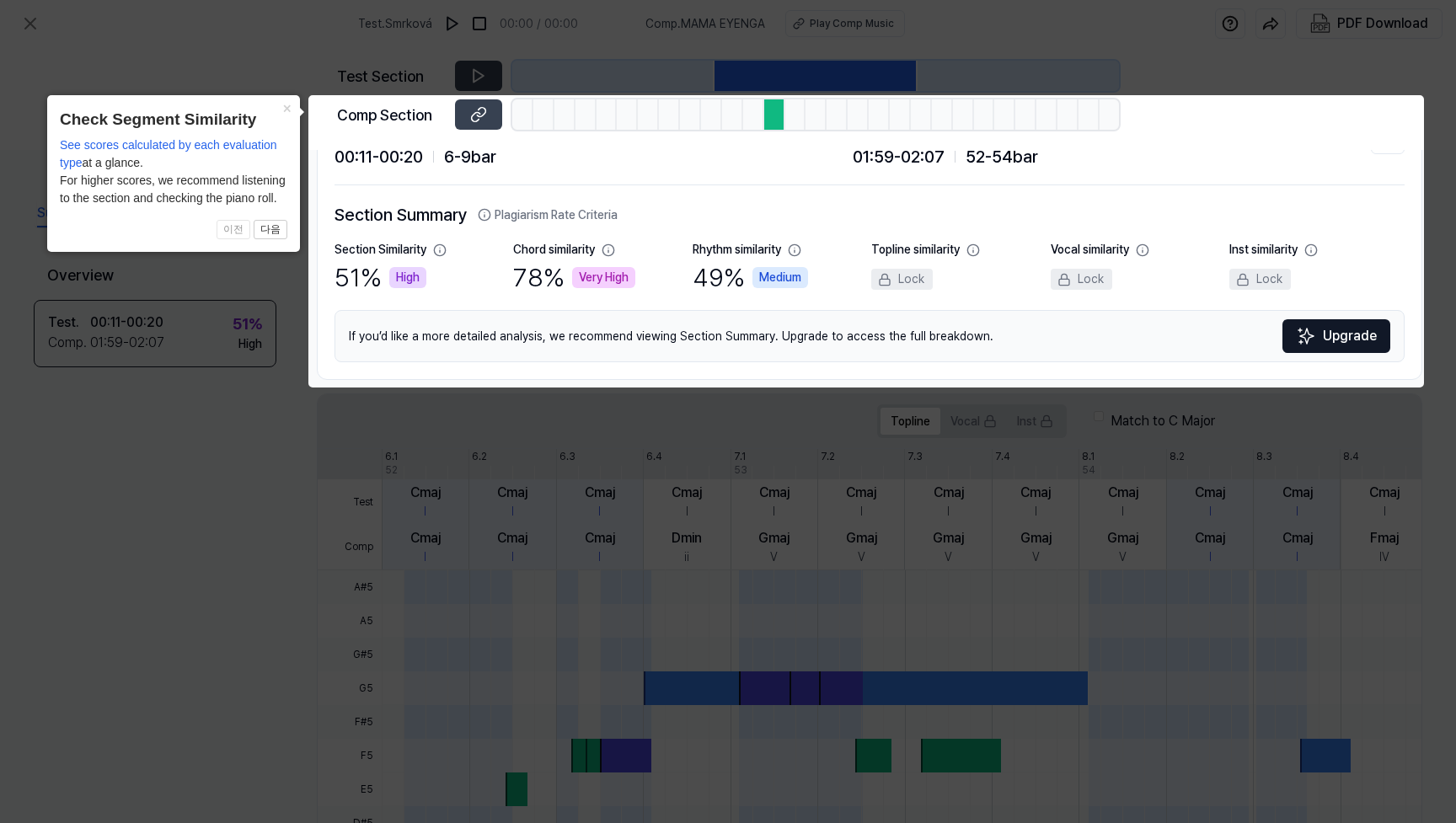
click at [611, 249] on icon at bounding box center [608, 249] width 14 height 14
click at [610, 249] on icon at bounding box center [608, 249] width 14 height 14
click at [287, 104] on button "×" at bounding box center [285, 107] width 27 height 24
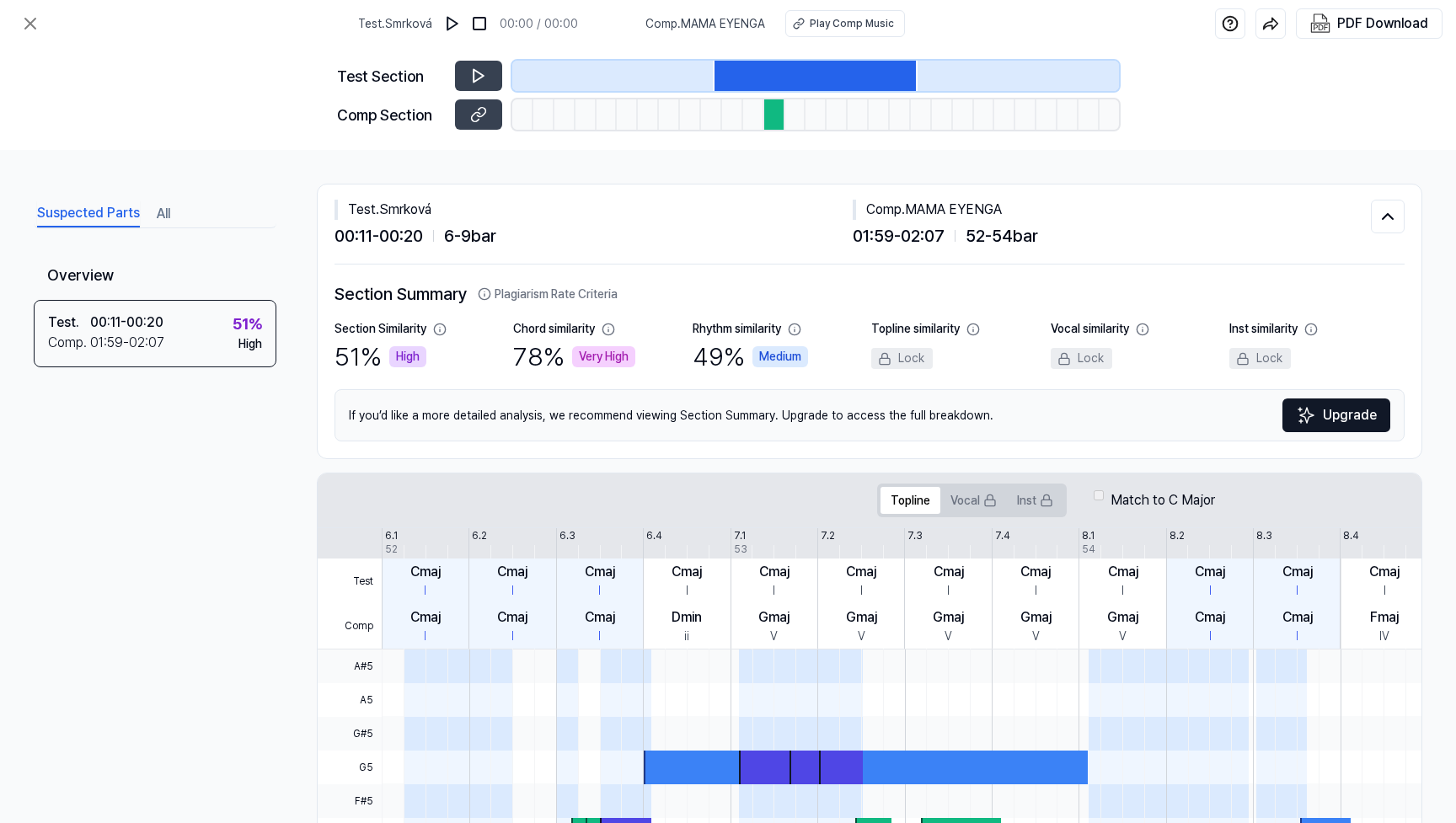
scroll to position [0, 0]
click at [33, 16] on icon at bounding box center [30, 24] width 20 height 20
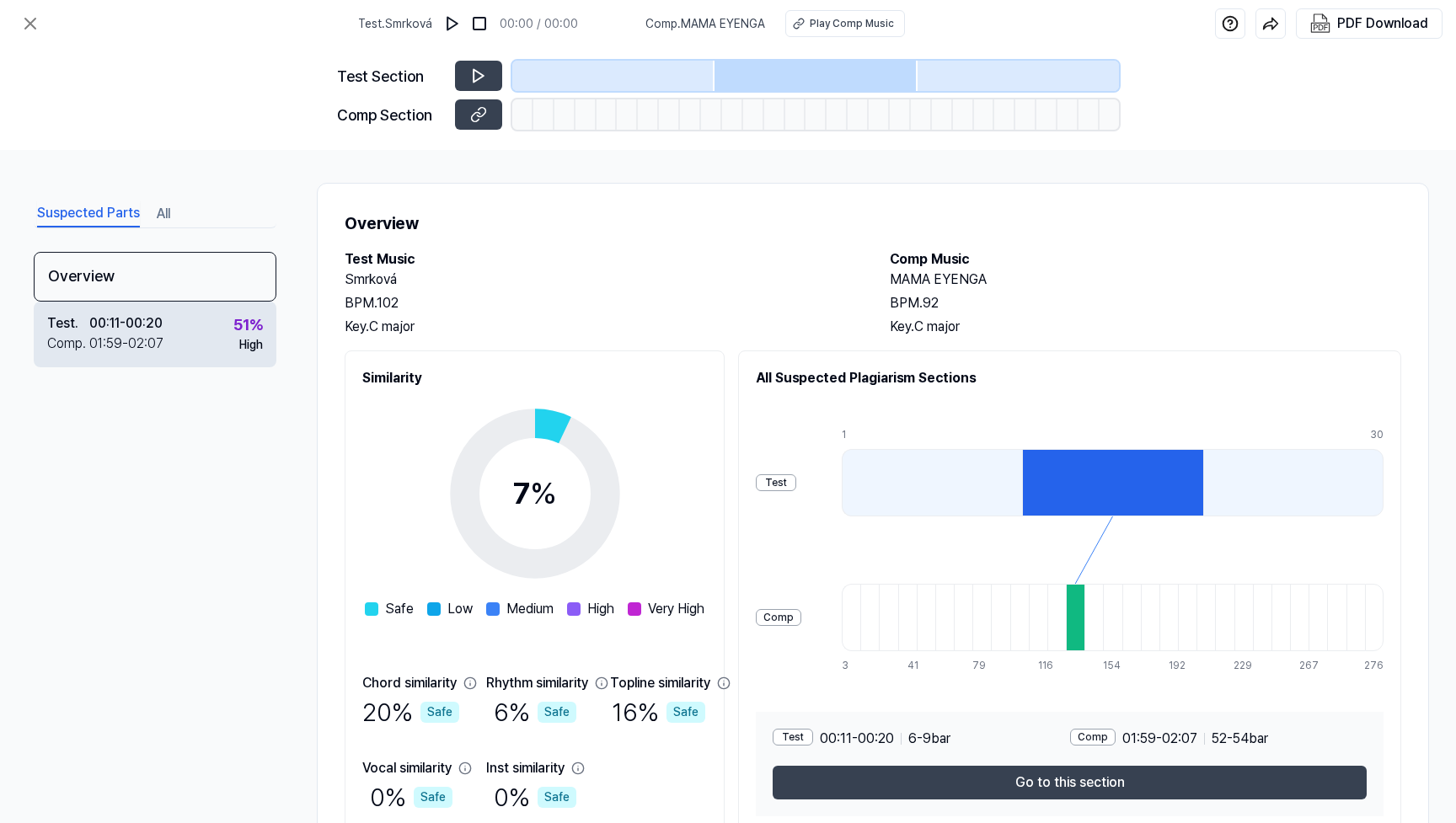
click at [252, 323] on div "51 %" at bounding box center [248, 324] width 29 height 23
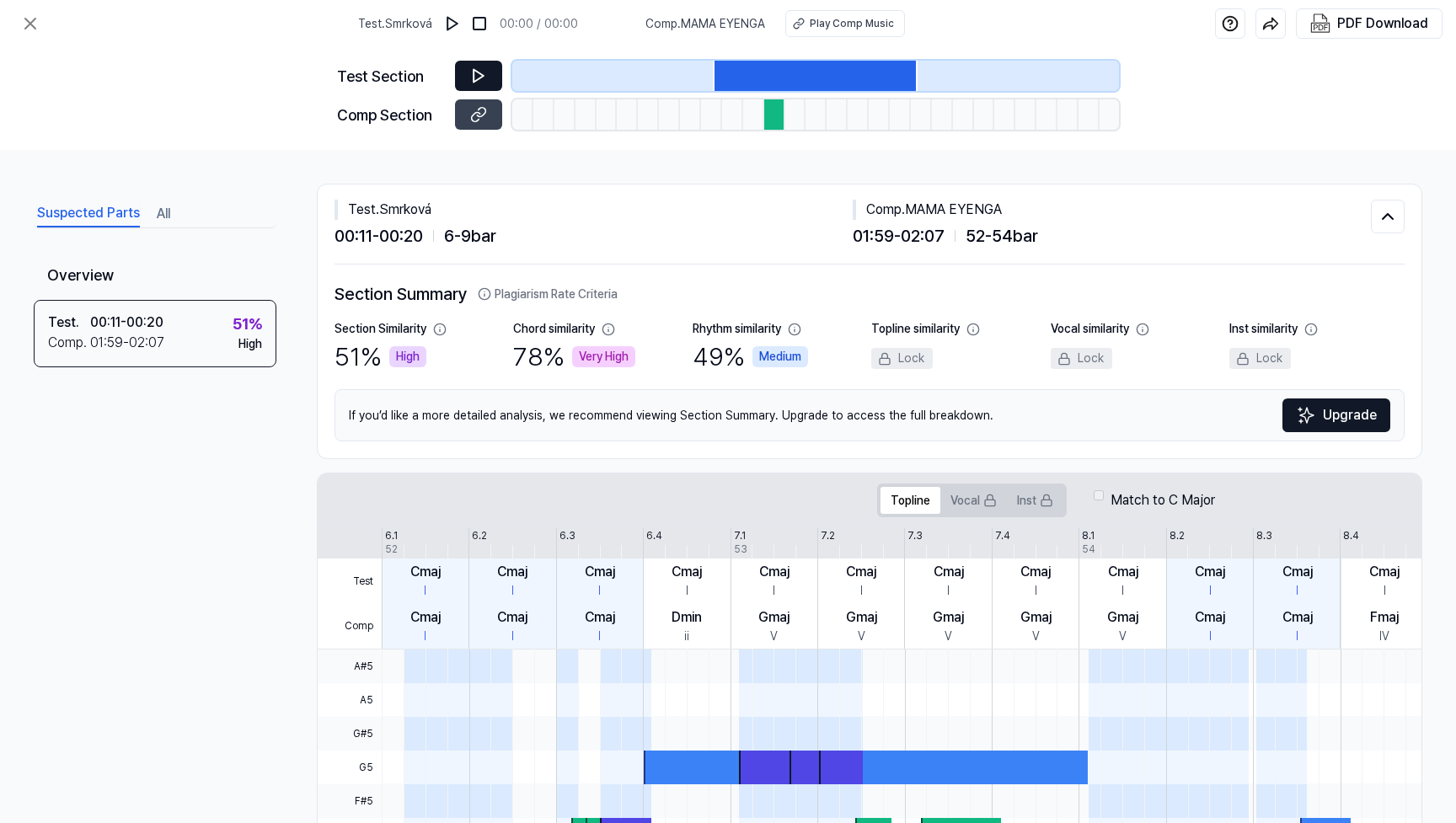
click at [480, 75] on icon at bounding box center [478, 75] width 17 height 17
click at [480, 75] on icon at bounding box center [481, 75] width 3 height 11
click at [827, 19] on div "Play Comp Music" at bounding box center [851, 23] width 84 height 15
click at [682, 22] on span "Comp . MAMA EYENGA" at bounding box center [705, 23] width 120 height 17
click at [1380, 213] on icon at bounding box center [1388, 216] width 20 height 20
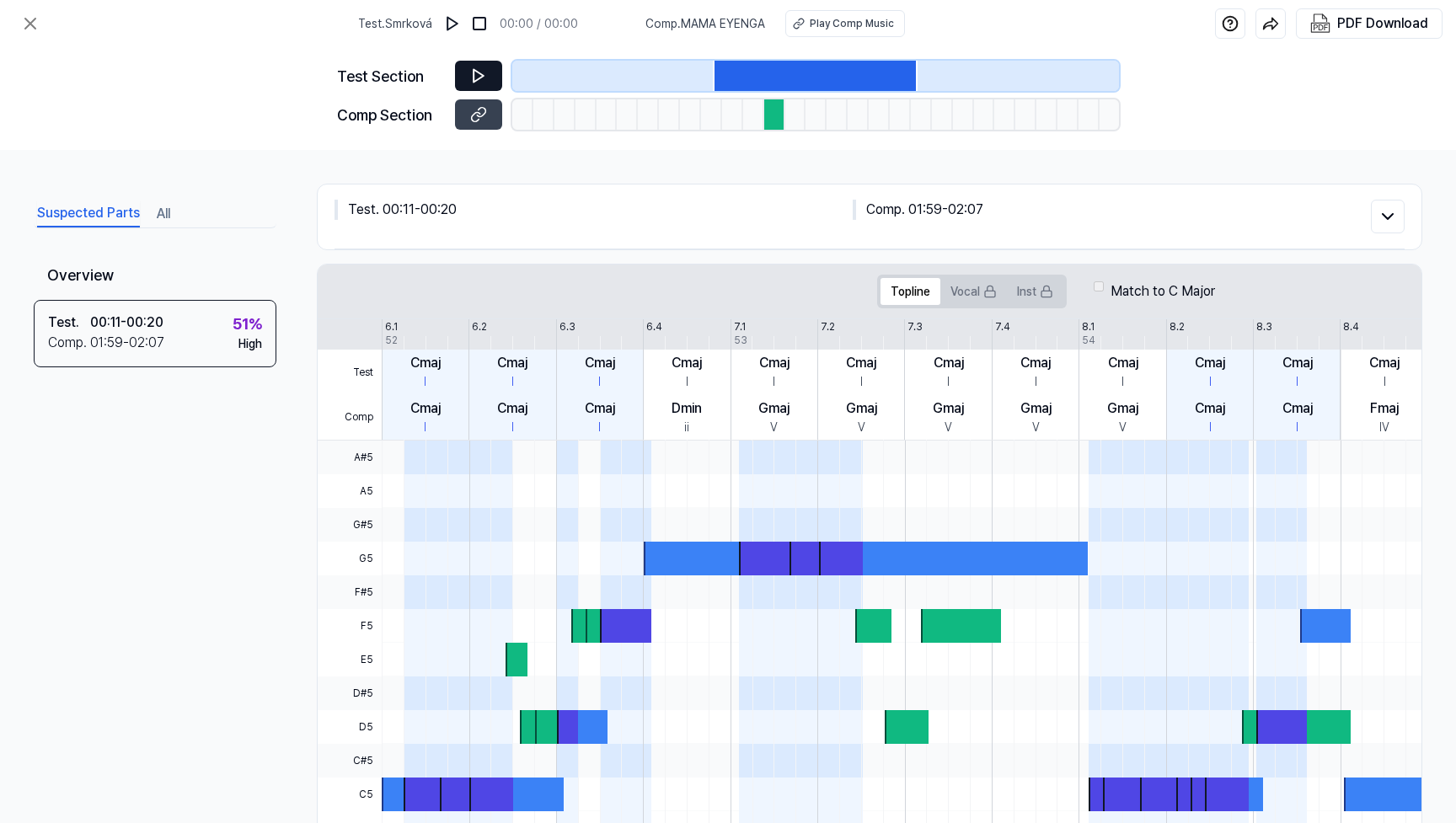
click at [476, 75] on icon at bounding box center [478, 75] width 17 height 17
drag, startPoint x: 749, startPoint y: 75, endPoint x: 905, endPoint y: 84, distance: 156.3
click at [905, 84] on div at bounding box center [816, 75] width 203 height 30
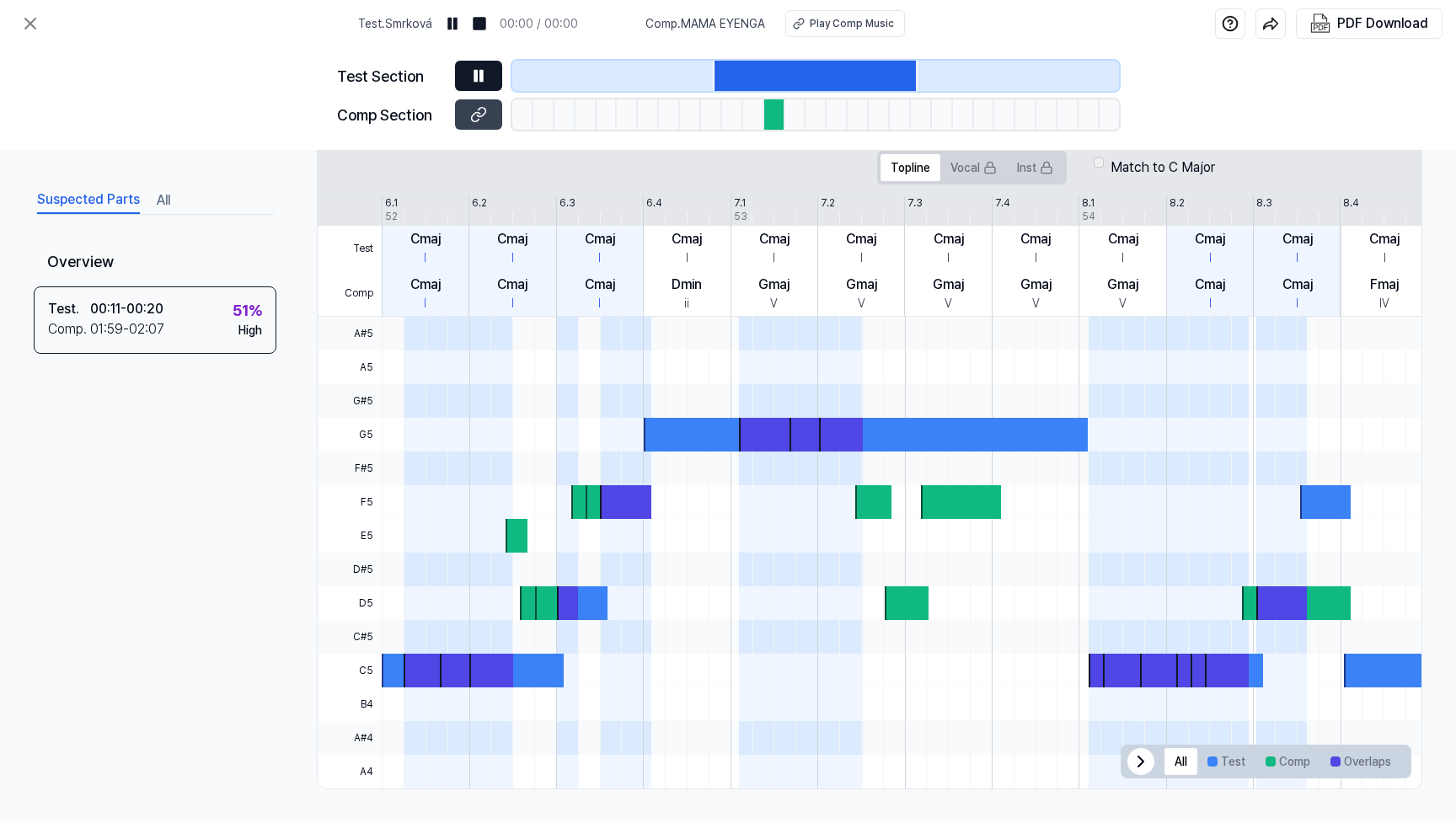
scroll to position [123, 0]
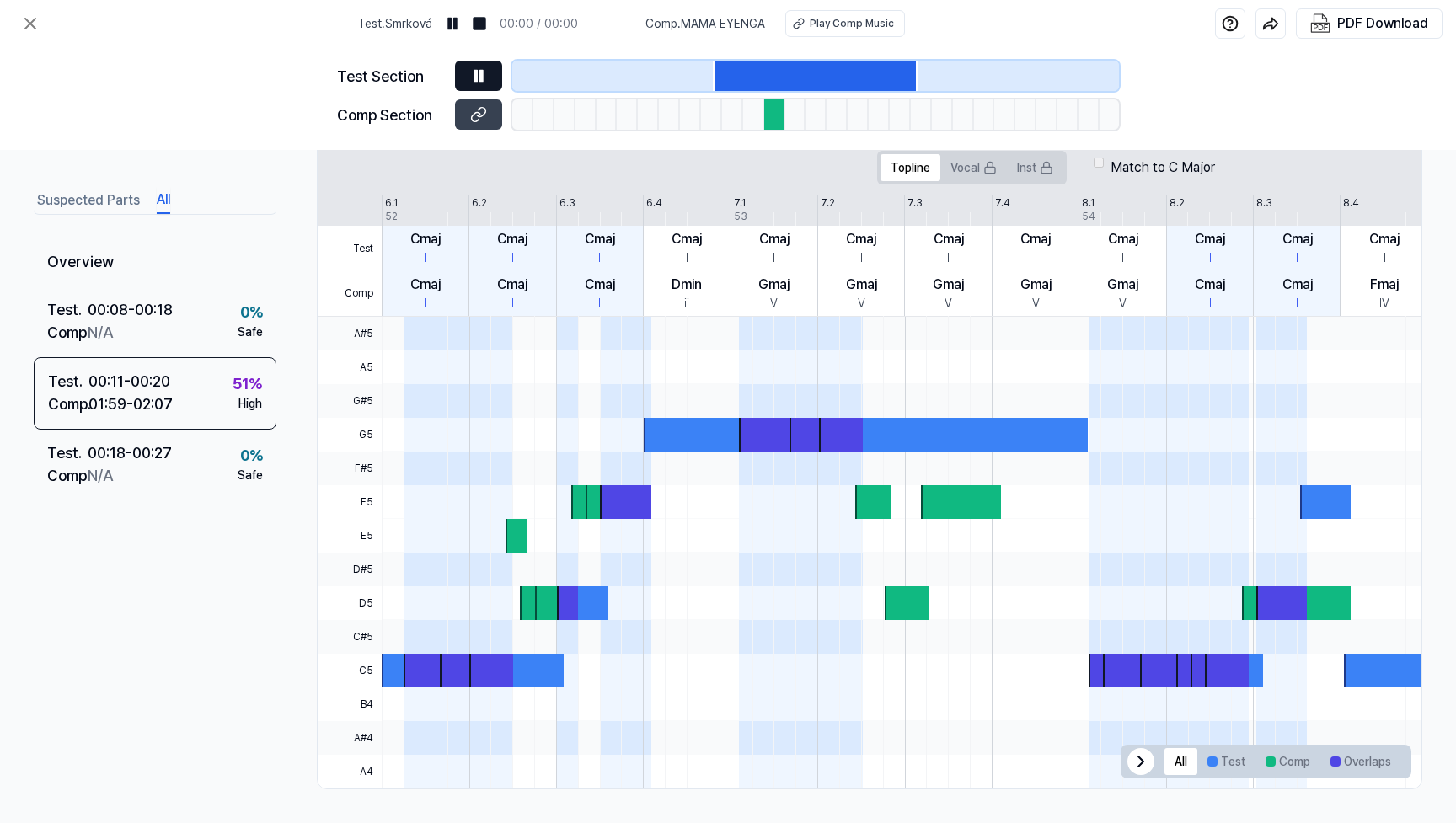
click at [167, 193] on button "All" at bounding box center [163, 200] width 14 height 27
click at [35, 17] on icon at bounding box center [30, 24] width 20 height 20
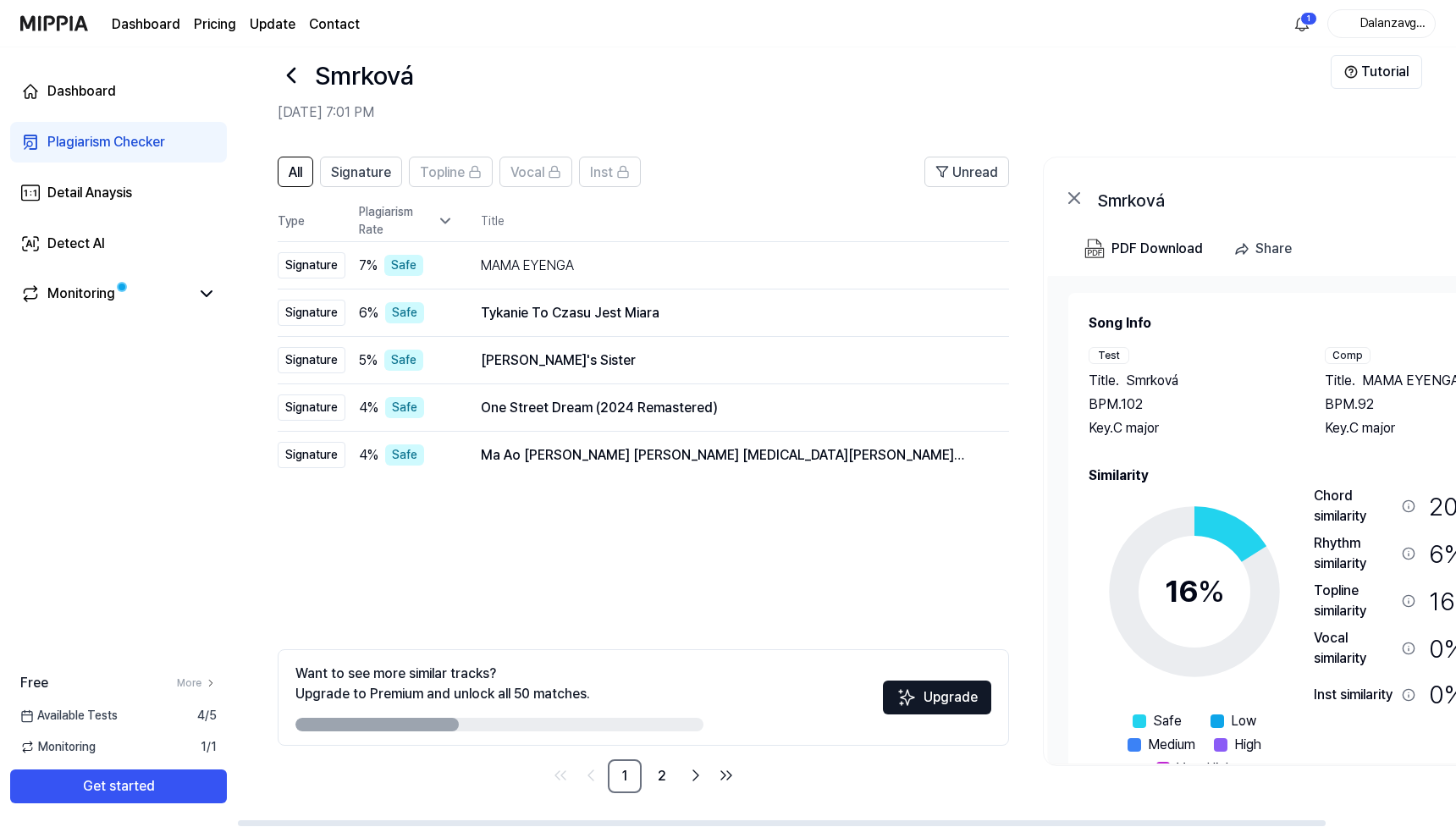
scroll to position [26, 0]
click at [442, 216] on icon at bounding box center [445, 221] width 17 height 17
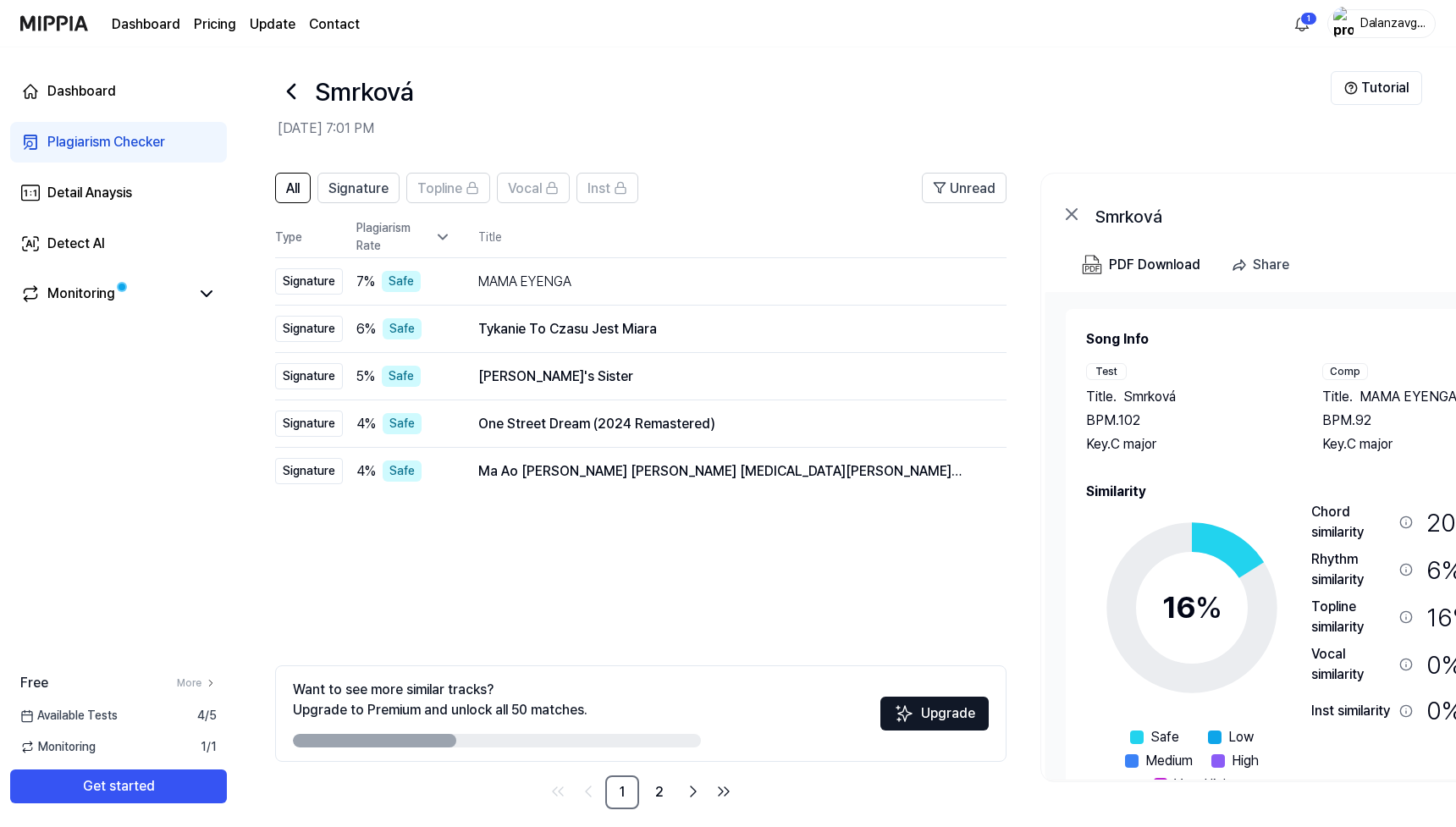
scroll to position [0, 0]
click at [1375, 394] on span "MAMA EYENGA" at bounding box center [1407, 397] width 97 height 20
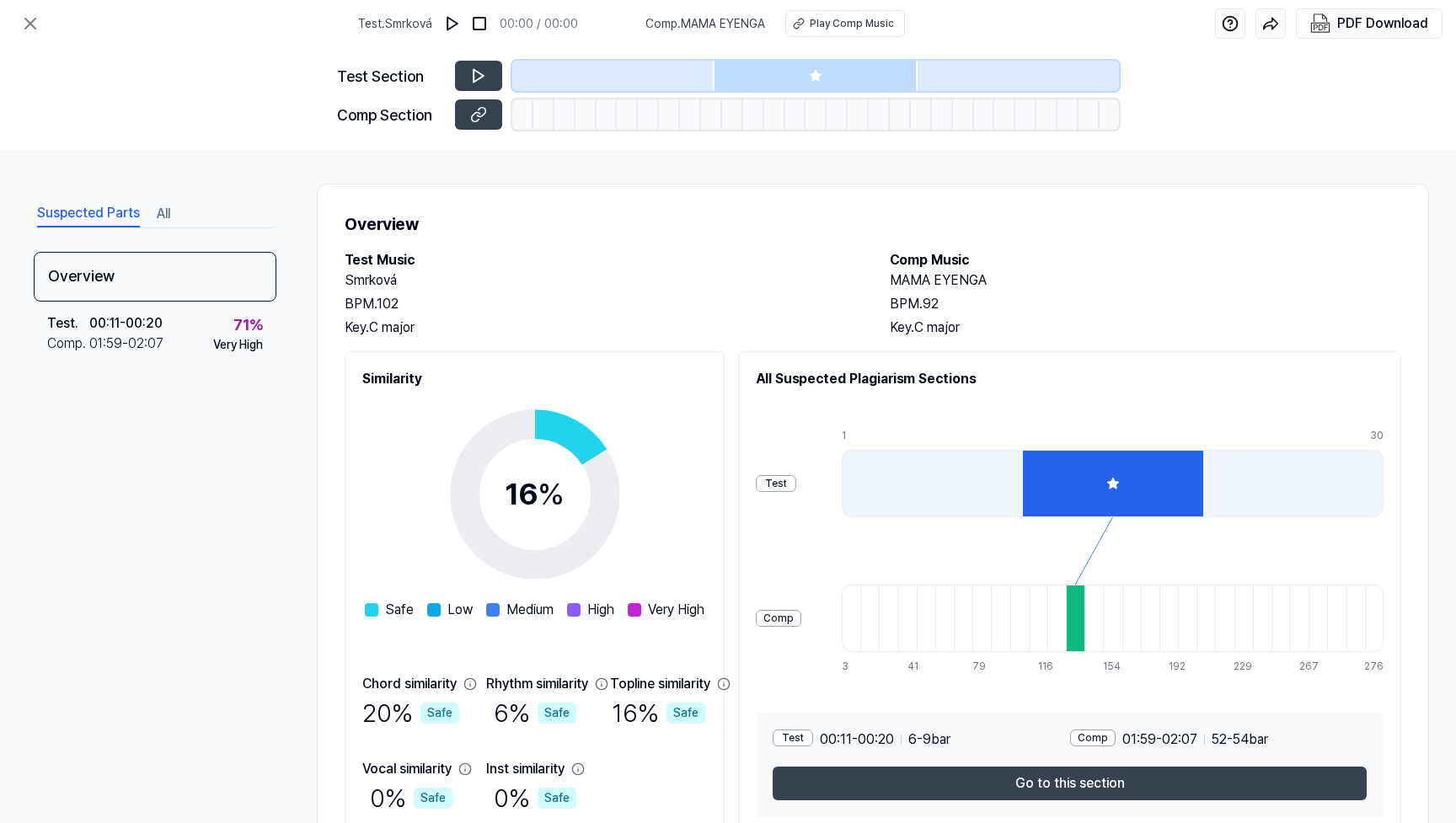
click at [950, 284] on h2 "MAMA EYENGA" at bounding box center [1145, 281] width 511 height 20
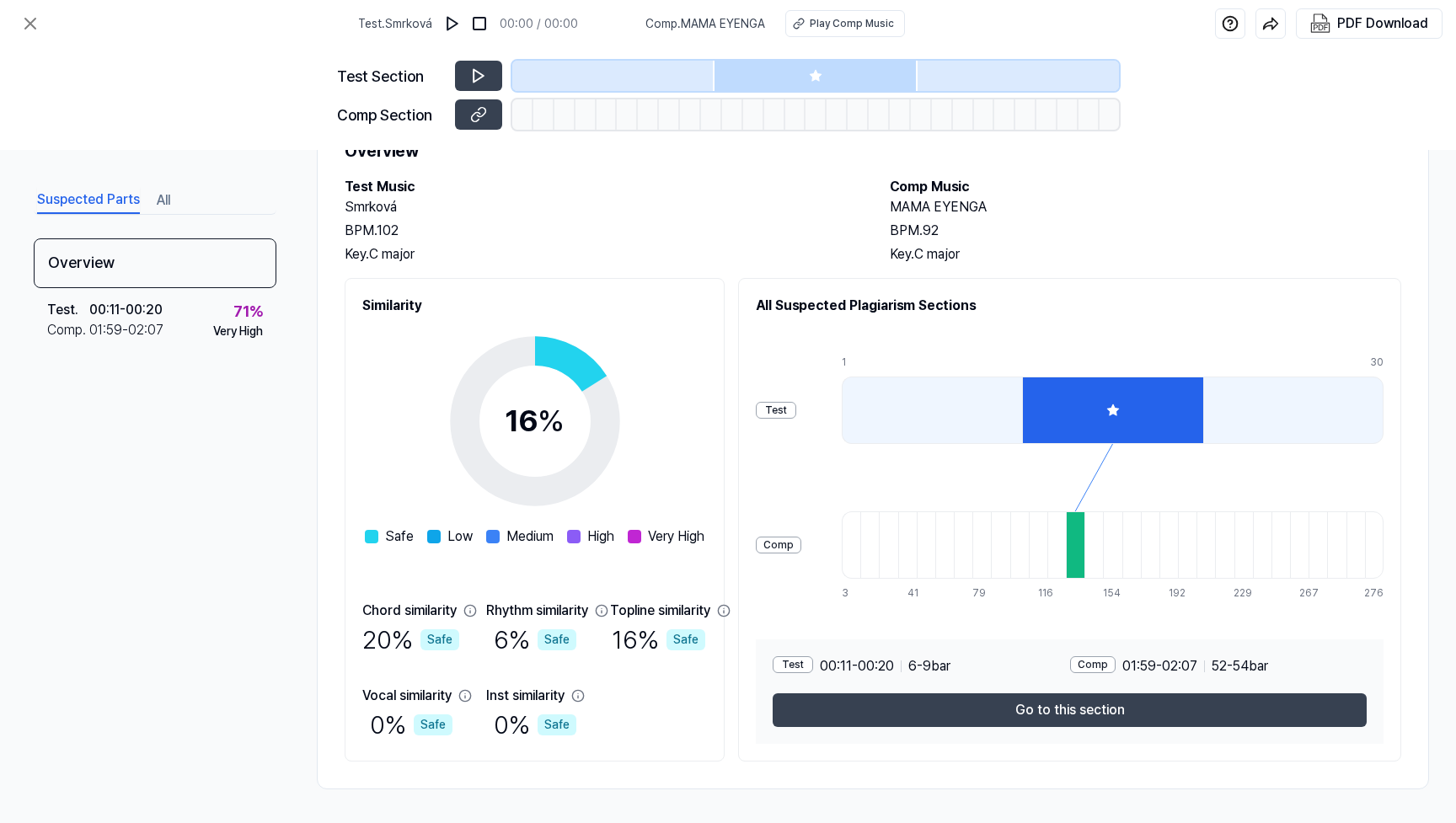
click at [796, 657] on div "Test" at bounding box center [793, 665] width 41 height 17
click at [1092, 659] on div "Comp" at bounding box center [1092, 665] width 45 height 17
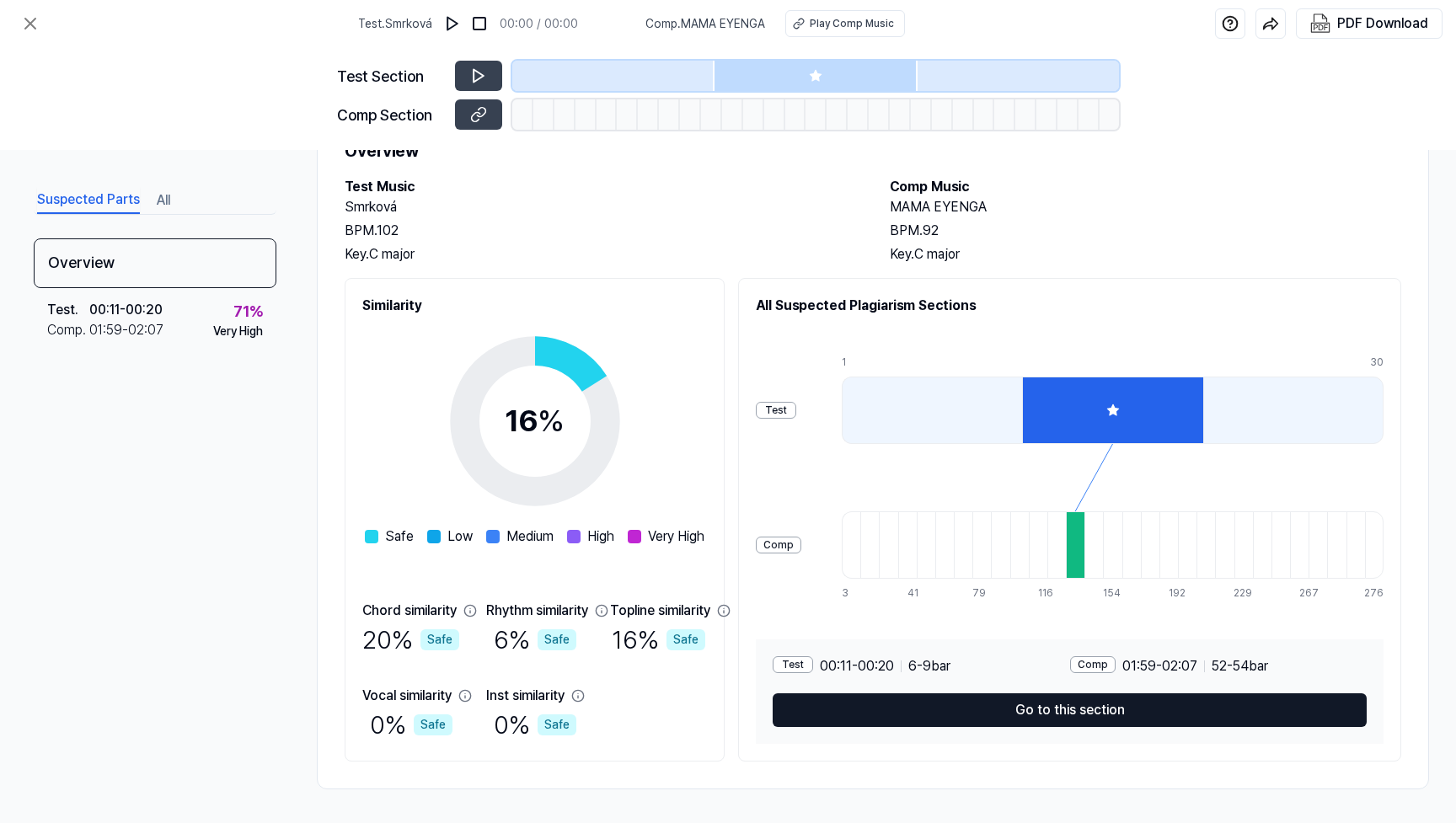
click at [1059, 705] on button "Go to this section" at bounding box center [1069, 710] width 594 height 34
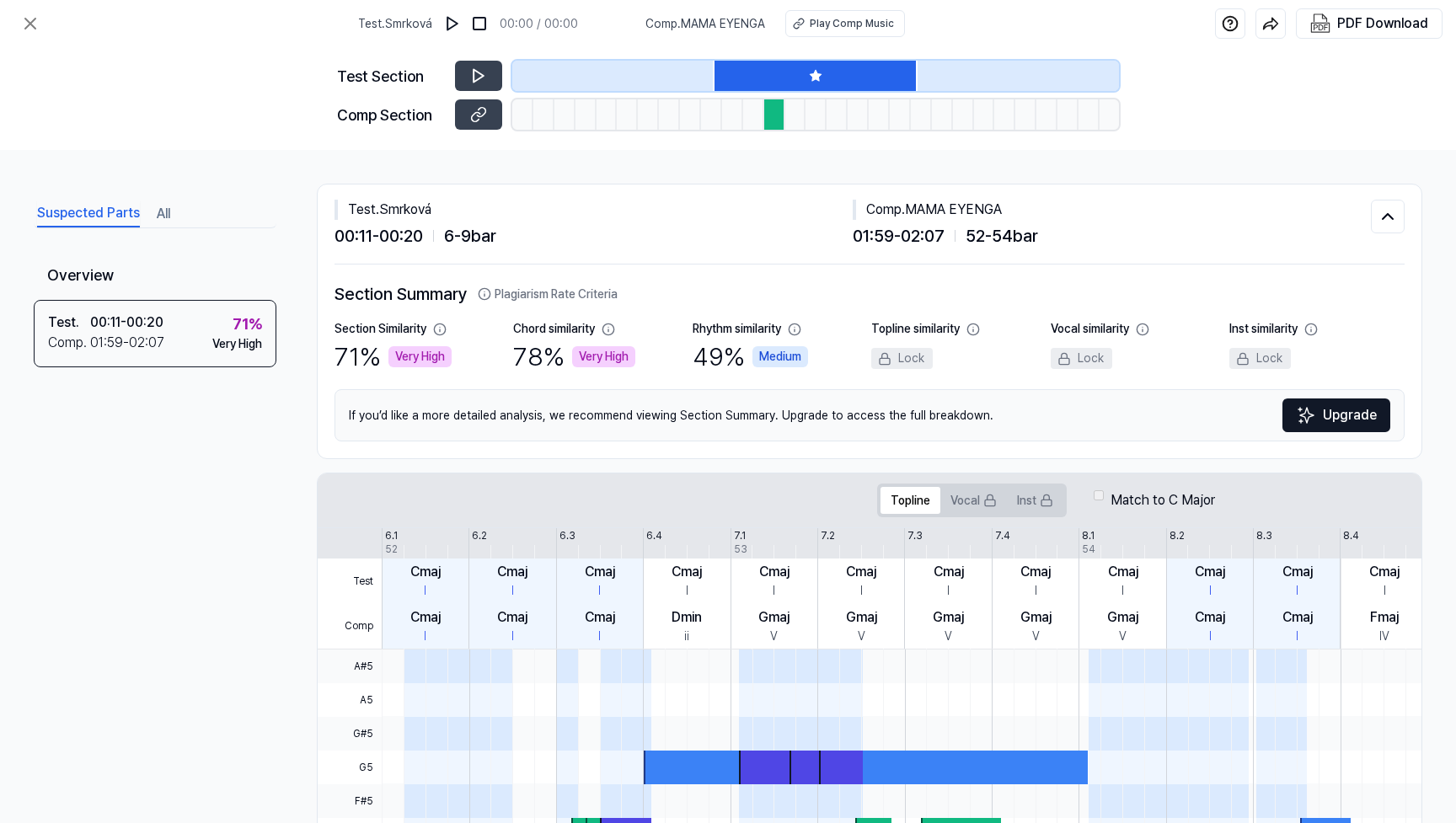
click at [817, 74] on icon at bounding box center [815, 75] width 14 height 14
click at [480, 72] on icon at bounding box center [478, 75] width 17 height 17
click at [480, 72] on icon at bounding box center [481, 75] width 3 height 11
click at [842, 28] on div "Play Comp Music" at bounding box center [851, 23] width 84 height 15
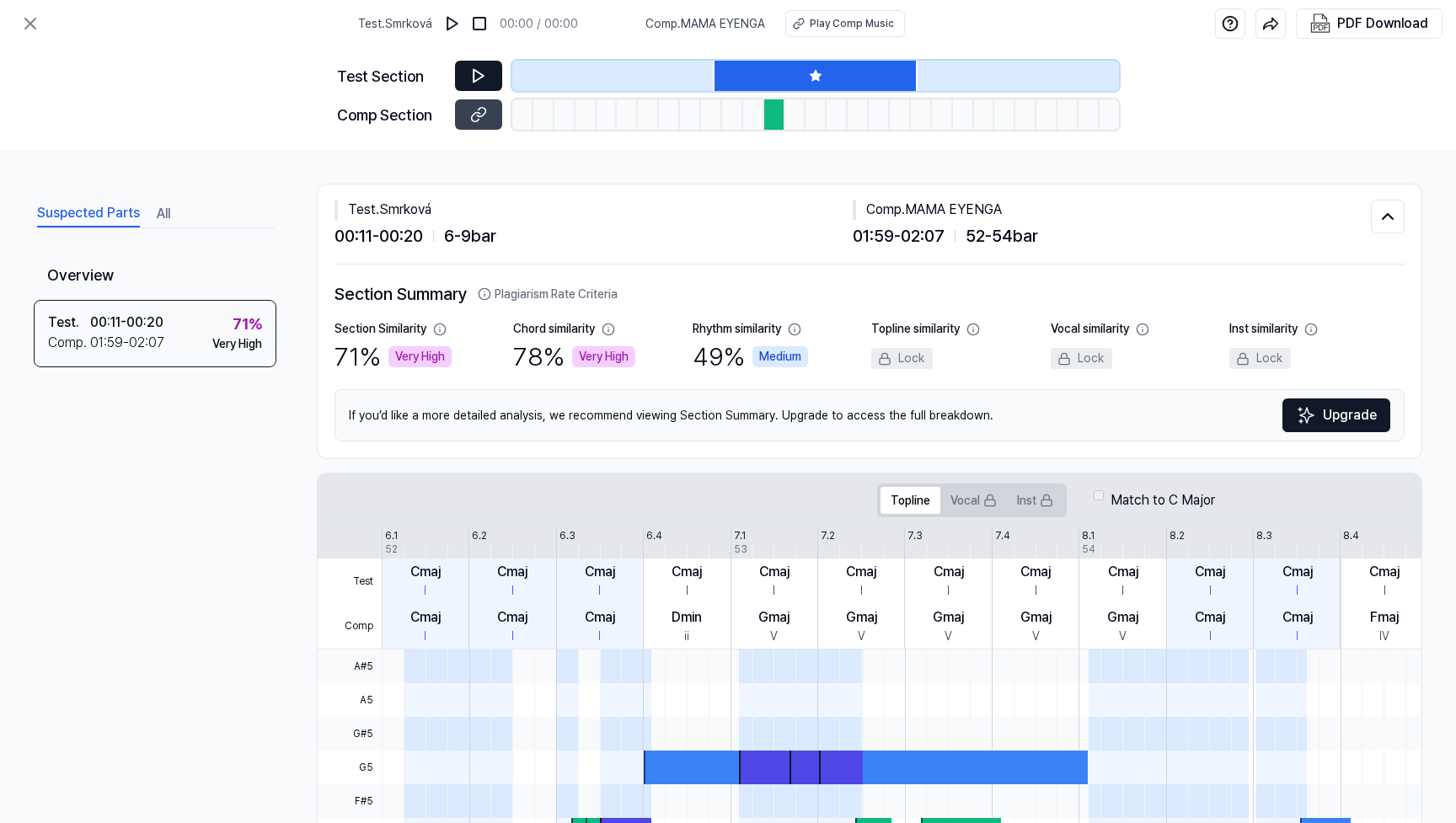
click at [1261, 116] on div "Test Section Comp Section" at bounding box center [728, 99] width 1456 height 103
click at [707, 25] on span "Comp . MAMA EYENGA" at bounding box center [705, 23] width 120 height 17
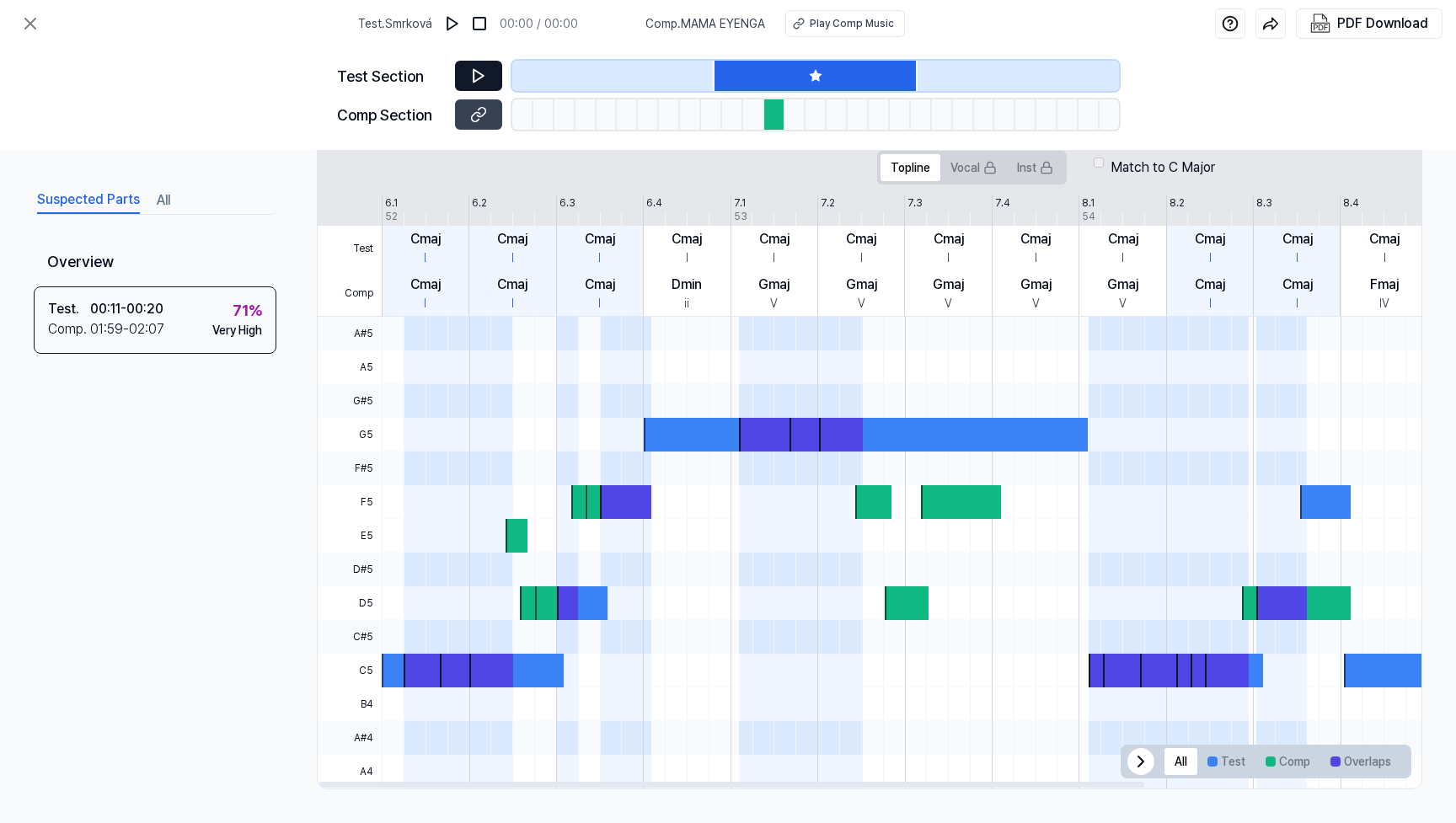
scroll to position [332, 0]
click at [1131, 759] on icon at bounding box center [1141, 761] width 20 height 20
click at [1390, 763] on icon at bounding box center [1391, 761] width 20 height 20
click at [1348, 761] on button "Overlaps" at bounding box center [1361, 760] width 81 height 27
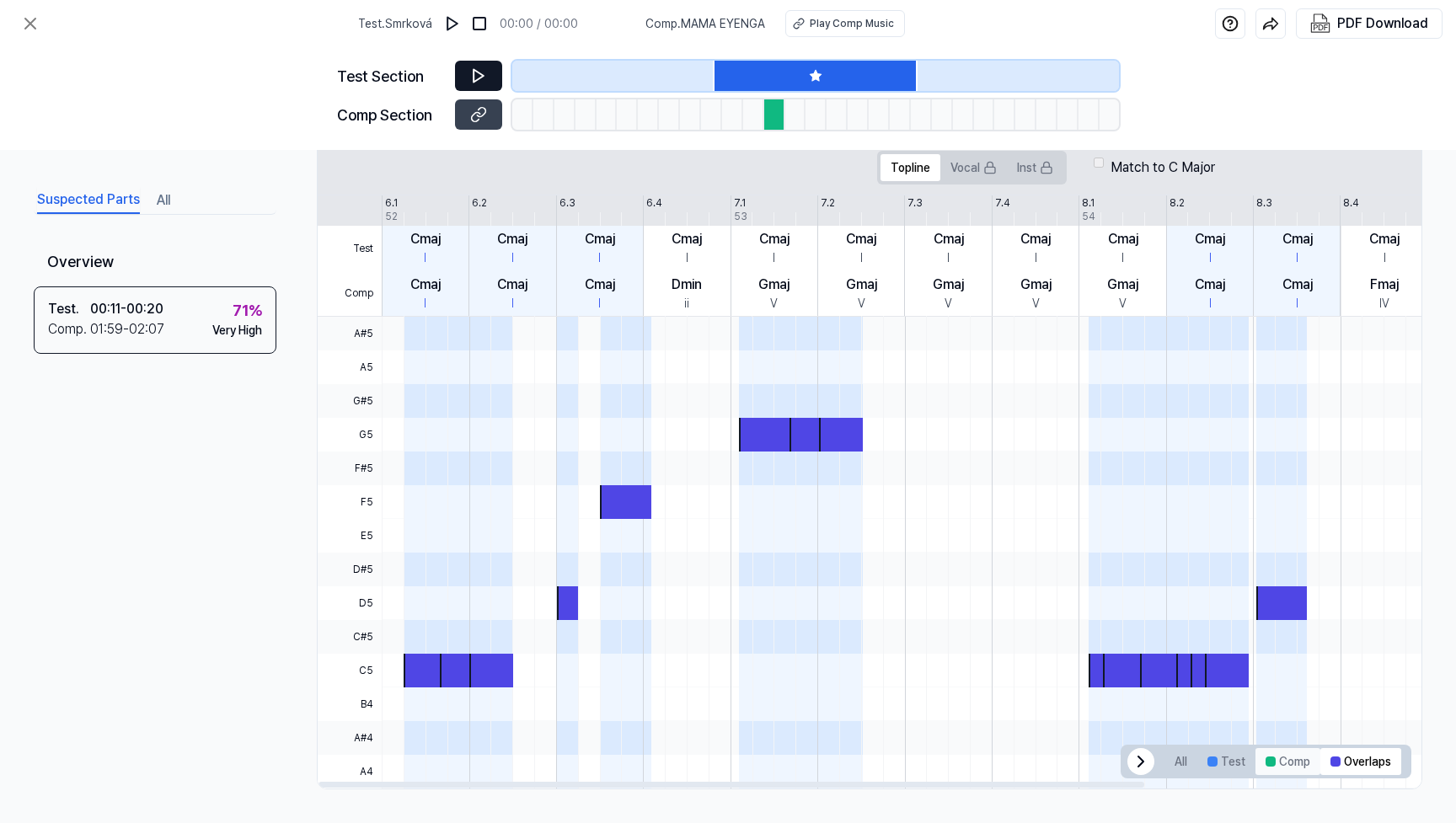
click at [1285, 763] on button "Comp" at bounding box center [1287, 760] width 64 height 27
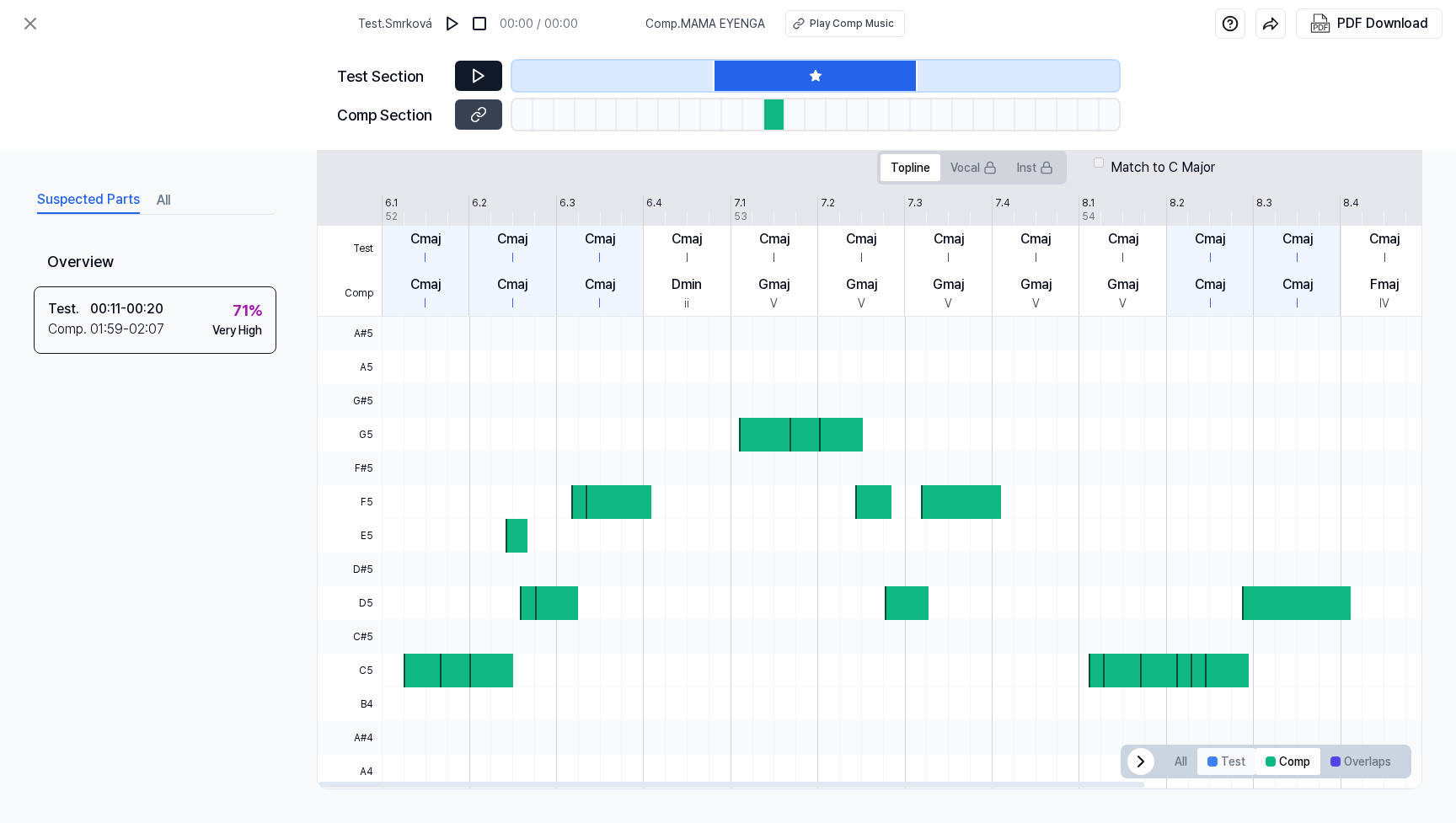
click at [1220, 757] on button "Test" at bounding box center [1226, 760] width 58 height 27
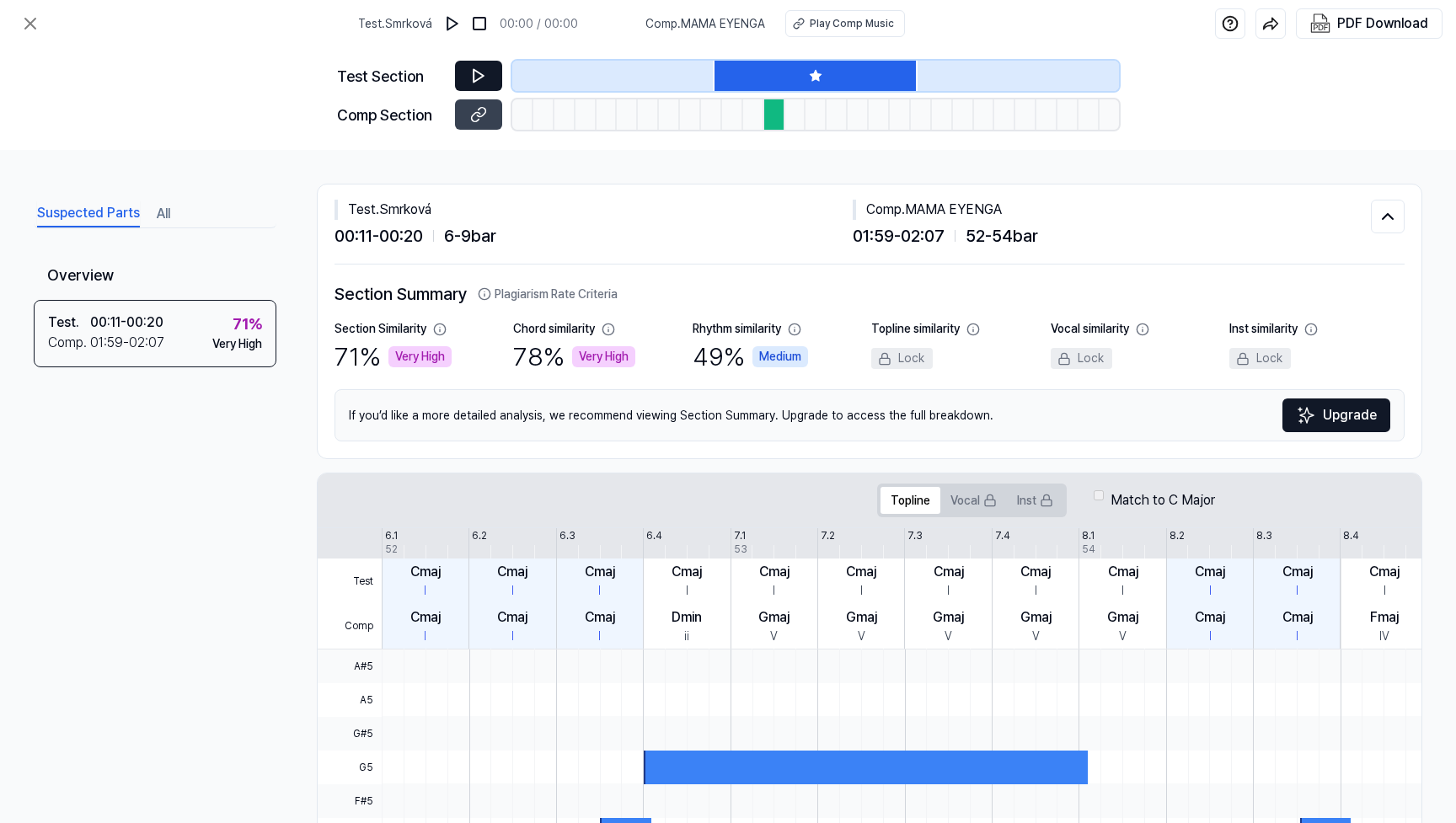
scroll to position [0, 0]
click at [371, 234] on span "00:11 - 00:20" at bounding box center [379, 235] width 88 height 25
click at [961, 221] on div "Comp . MAMA EYENGA 01:59 - 02:07 52 - 54 bar" at bounding box center [1112, 224] width 518 height 49
click at [974, 193] on div "Test . Smrková 00:11 - 00:20 6 - 9 bar Comp . MAMA EYENGA 01:59 - 02:07 52 - 54…" at bounding box center [869, 224] width 1070 height 80
click at [35, 29] on icon at bounding box center [29, 23] width 10 height 10
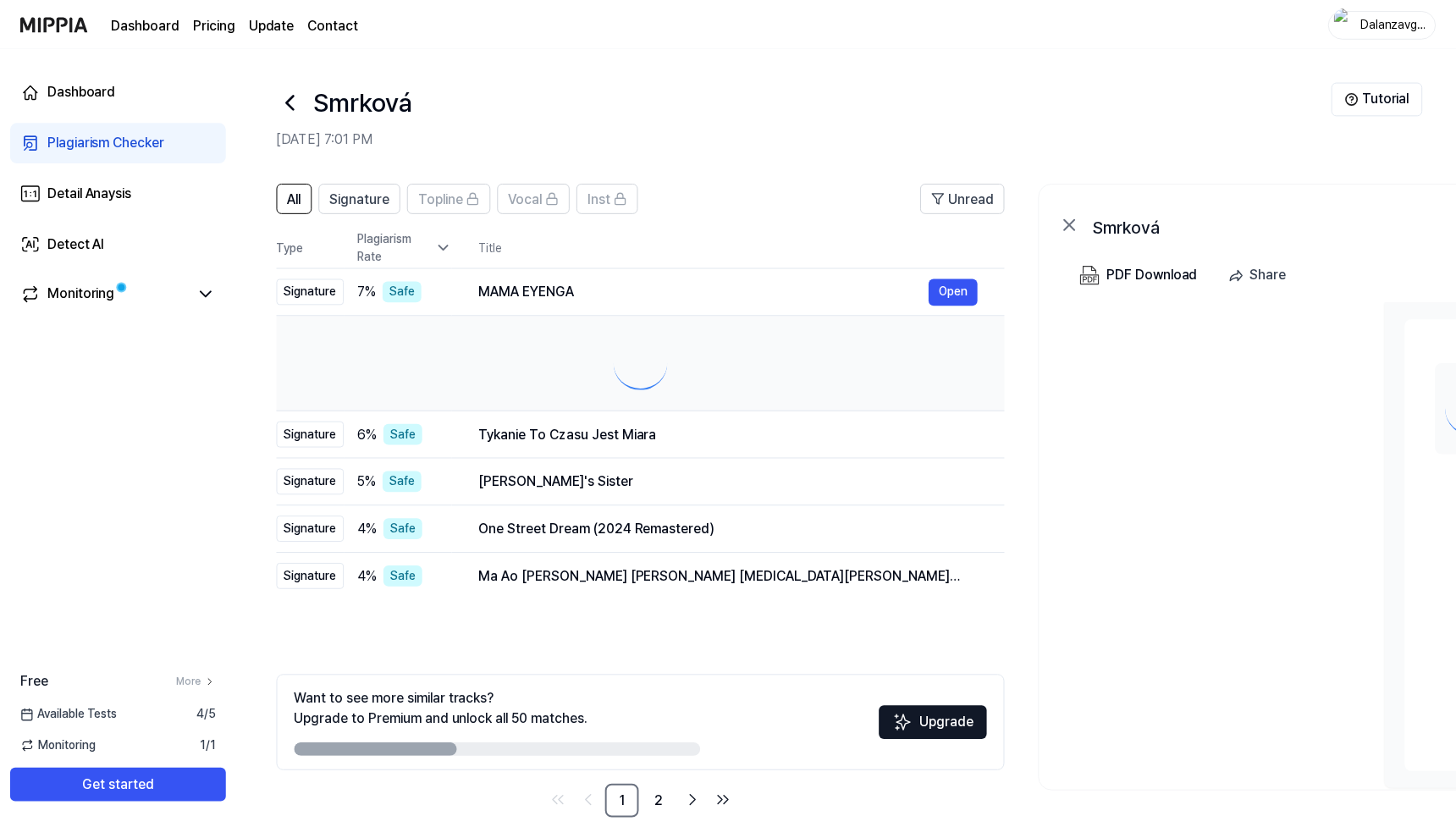
scroll to position [10, 0]
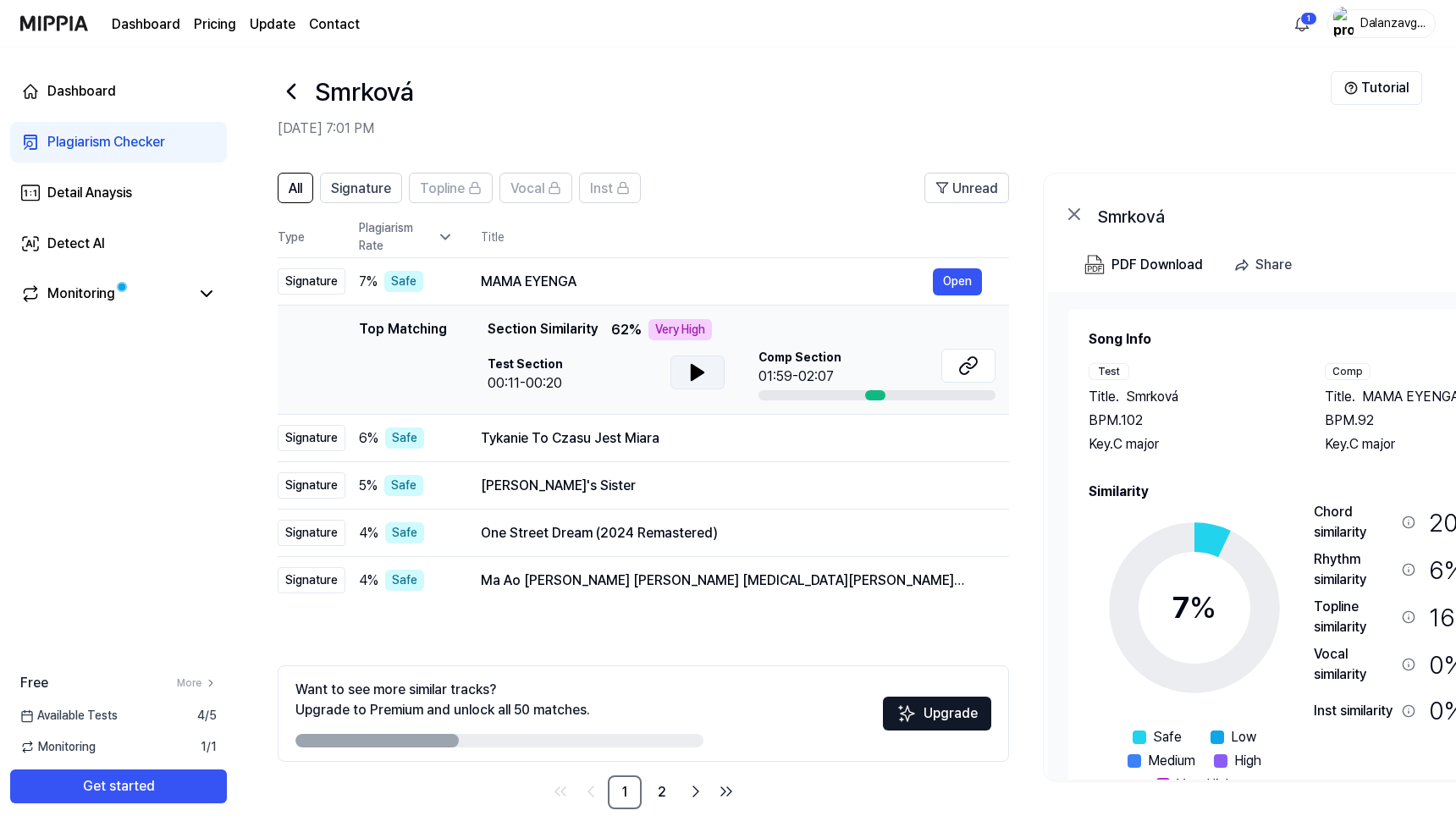
click at [692, 377] on icon at bounding box center [697, 372] width 12 height 15
click at [694, 381] on icon at bounding box center [697, 373] width 20 height 20
click at [697, 368] on icon at bounding box center [697, 372] width 12 height 15
click at [697, 368] on icon at bounding box center [697, 373] width 20 height 20
click at [695, 369] on icon at bounding box center [697, 372] width 12 height 15
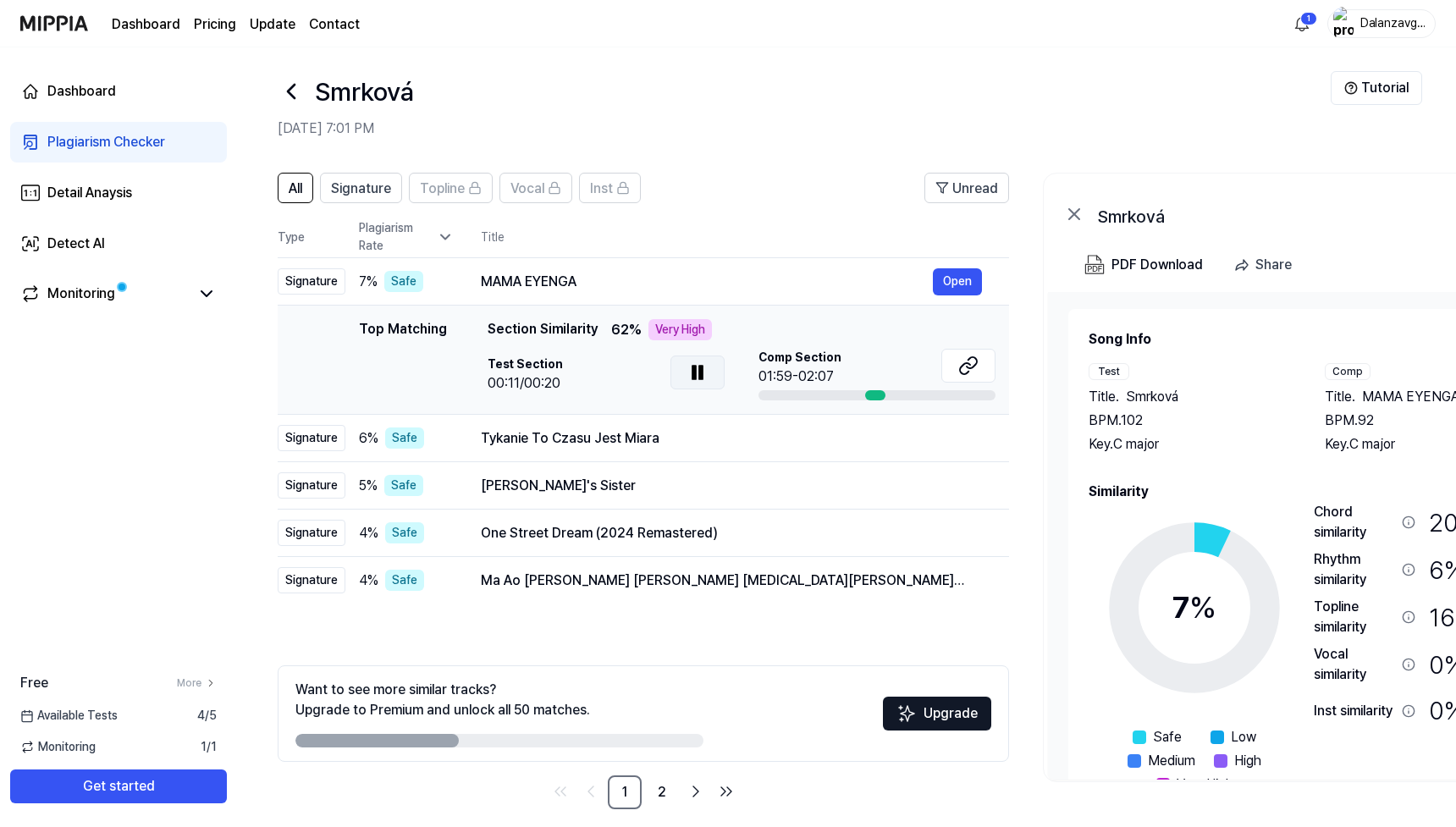
click at [877, 397] on div at bounding box center [875, 395] width 20 height 10
click at [969, 366] on icon at bounding box center [969, 365] width 20 height 20
